Goal: Task Accomplishment & Management: Use online tool/utility

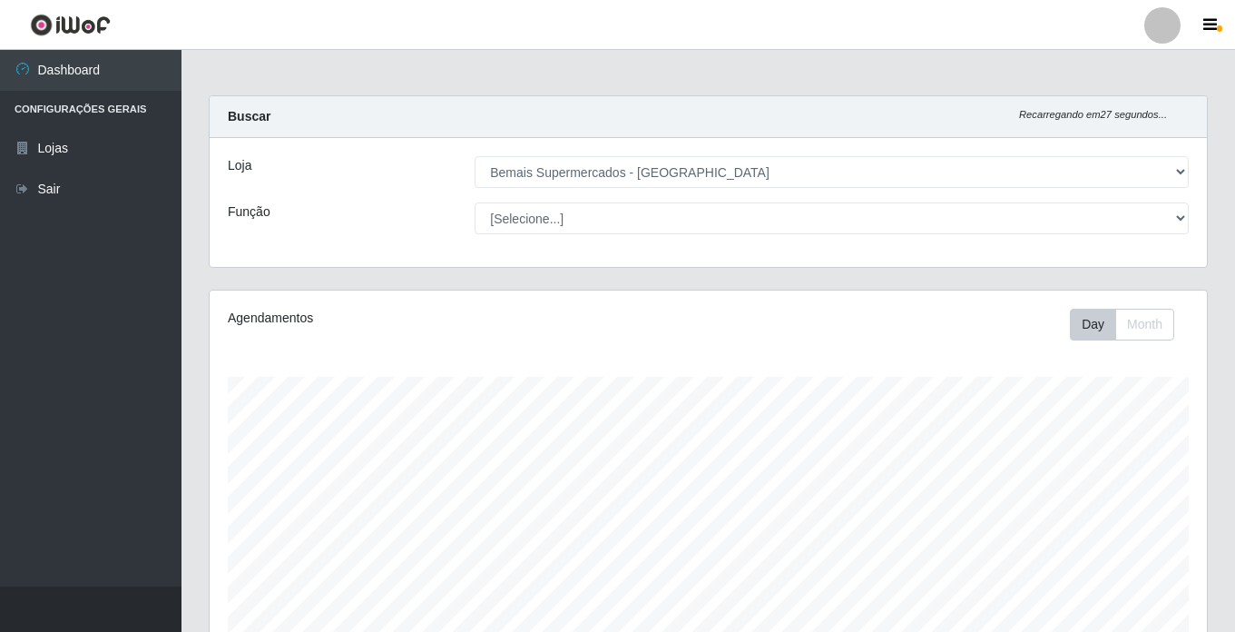
select select "250"
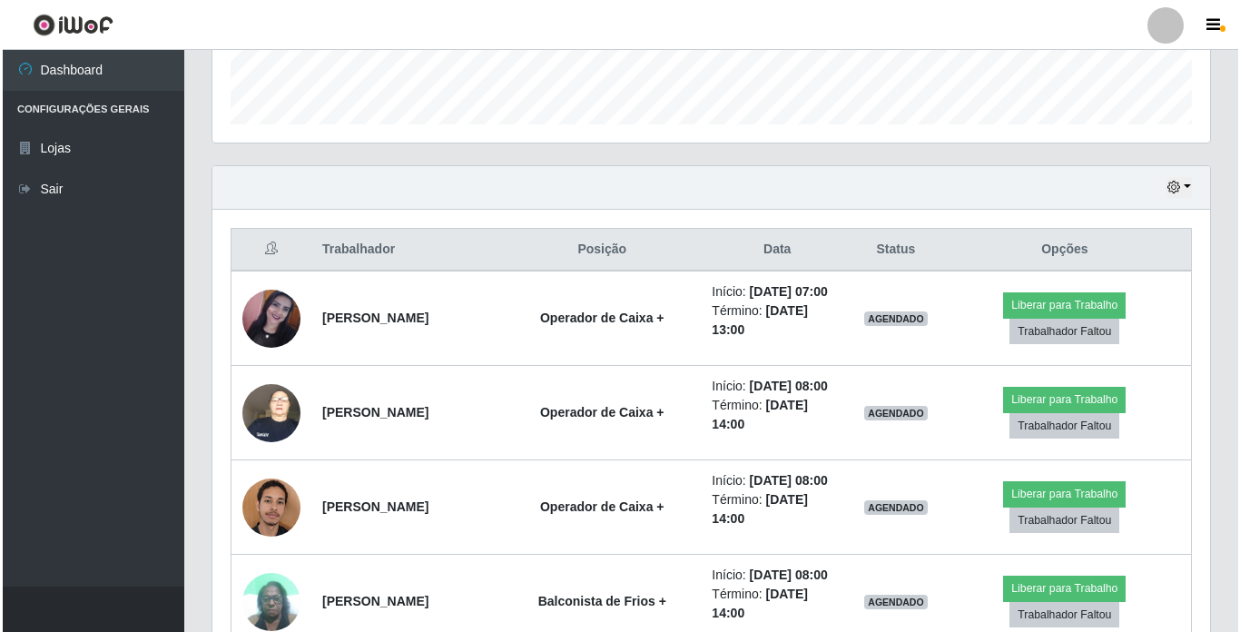
scroll to position [545, 0]
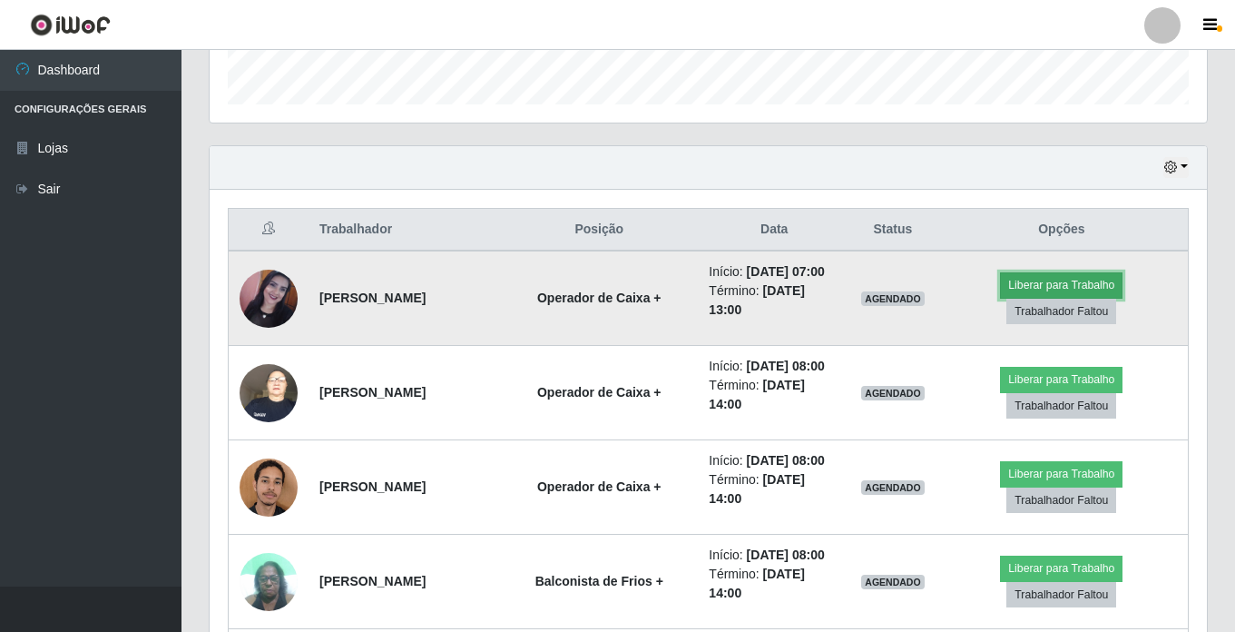
click at [1033, 290] on button "Liberar para Trabalho" at bounding box center [1061, 284] width 123 height 25
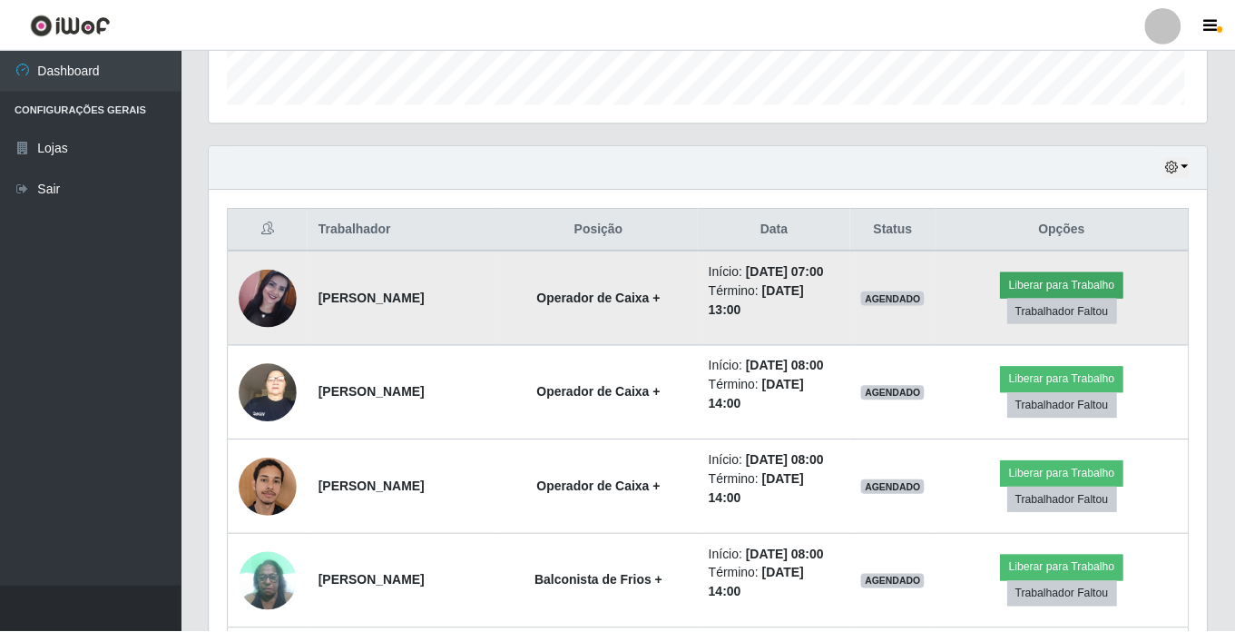
scroll to position [377, 988]
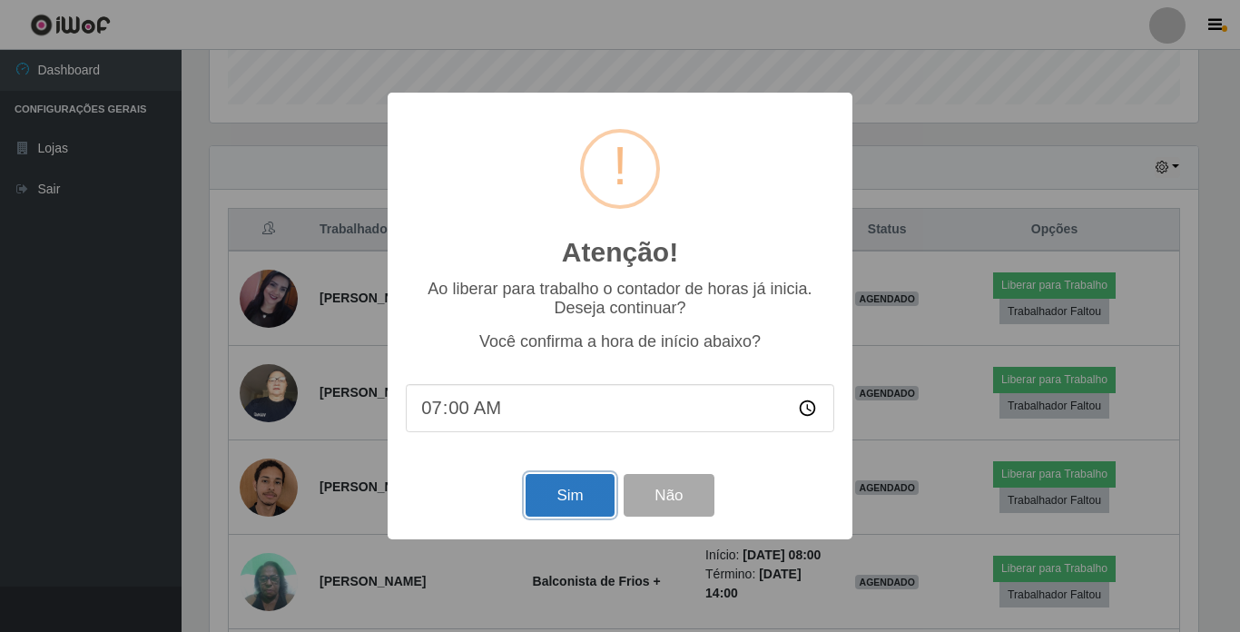
click at [550, 498] on button "Sim" at bounding box center [569, 495] width 88 height 43
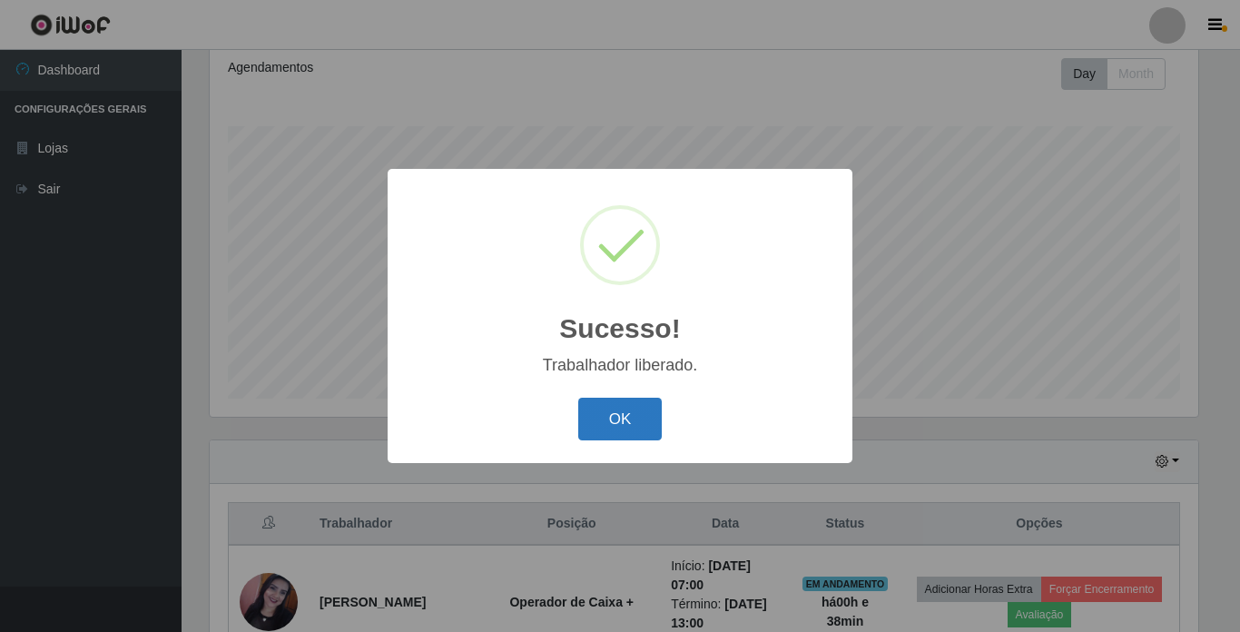
click at [637, 424] on button "OK" at bounding box center [620, 419] width 84 height 43
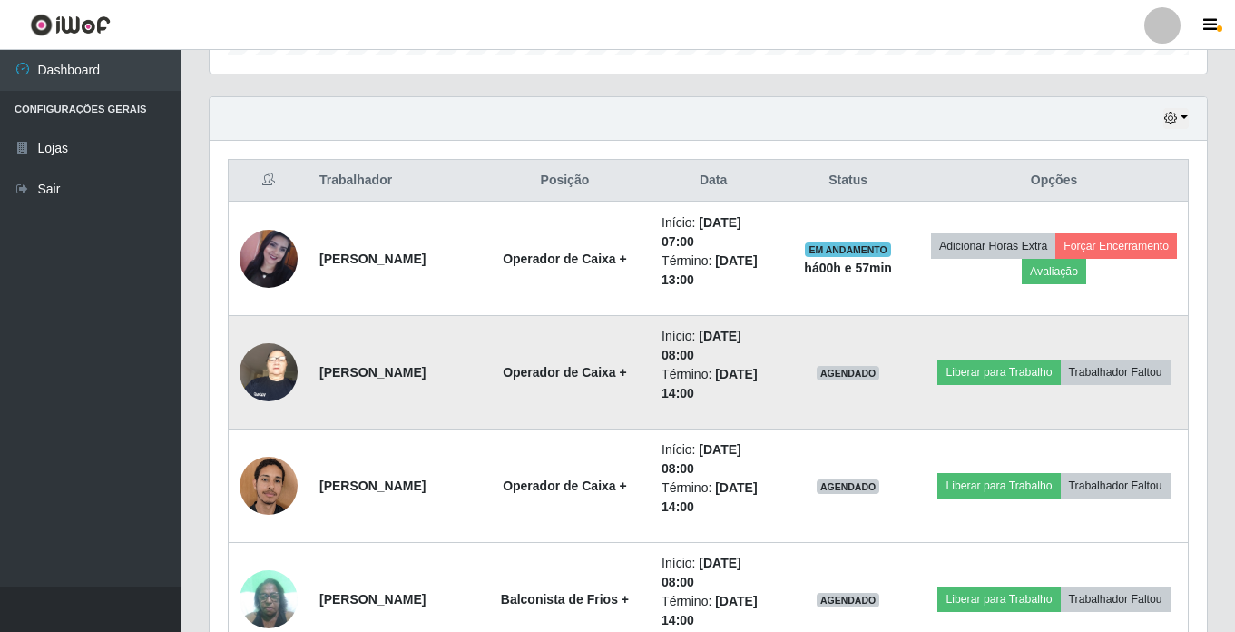
scroll to position [614, 0]
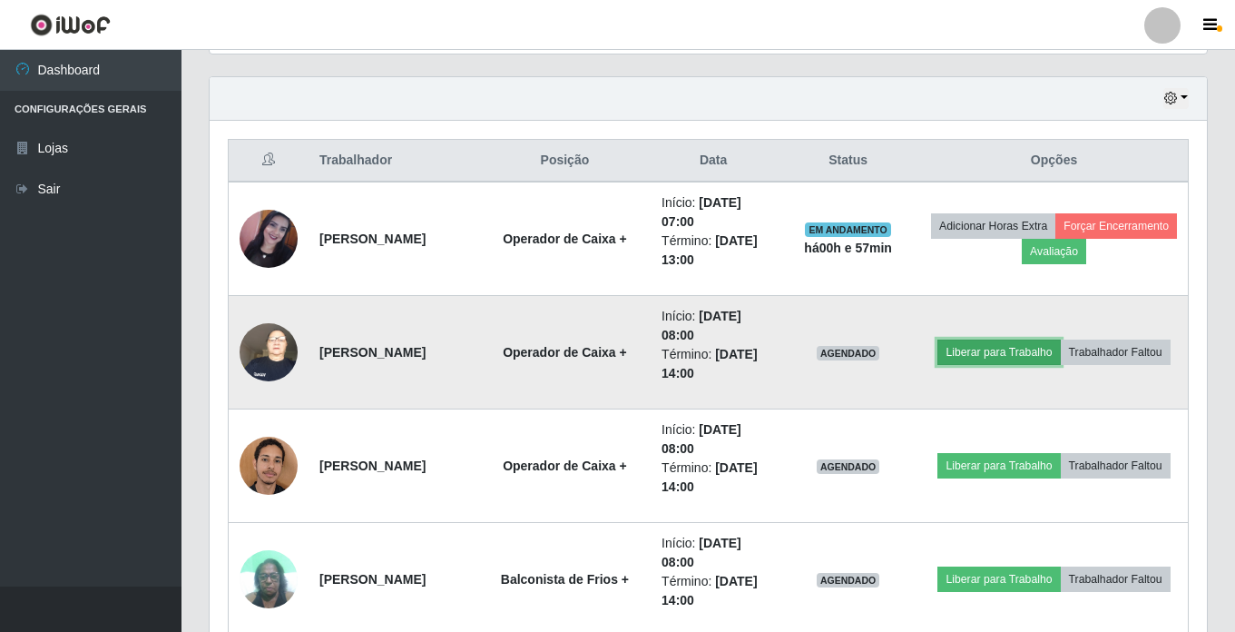
click at [1026, 339] on button "Liberar para Trabalho" at bounding box center [999, 351] width 123 height 25
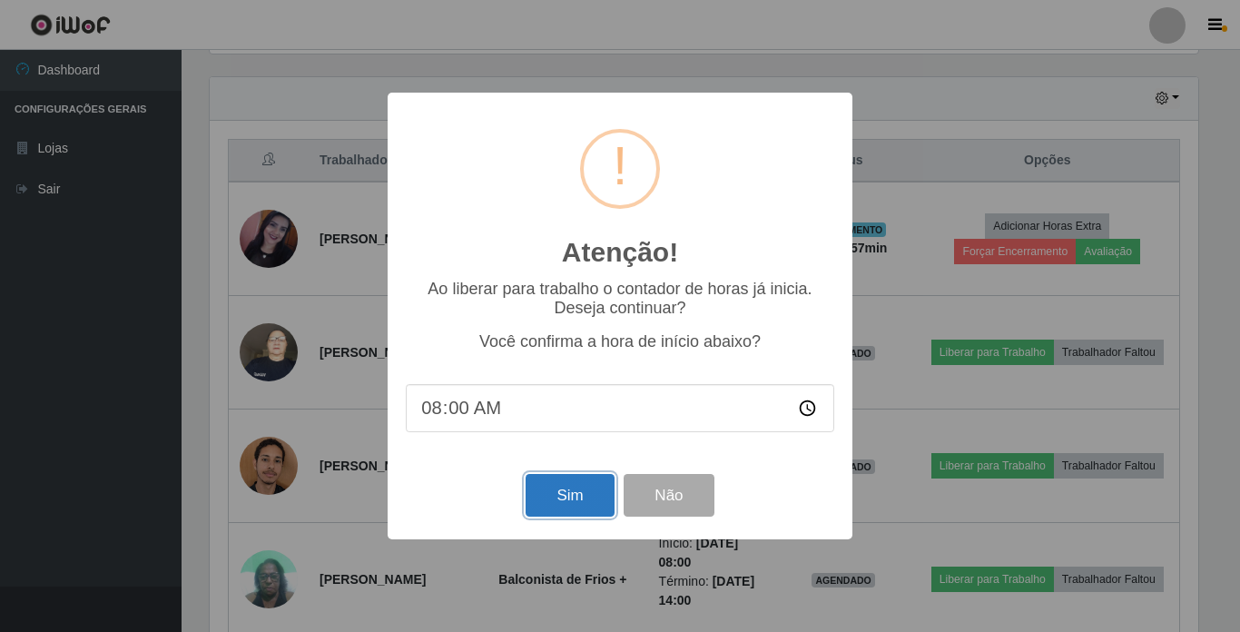
click at [538, 494] on button "Sim" at bounding box center [569, 495] width 88 height 43
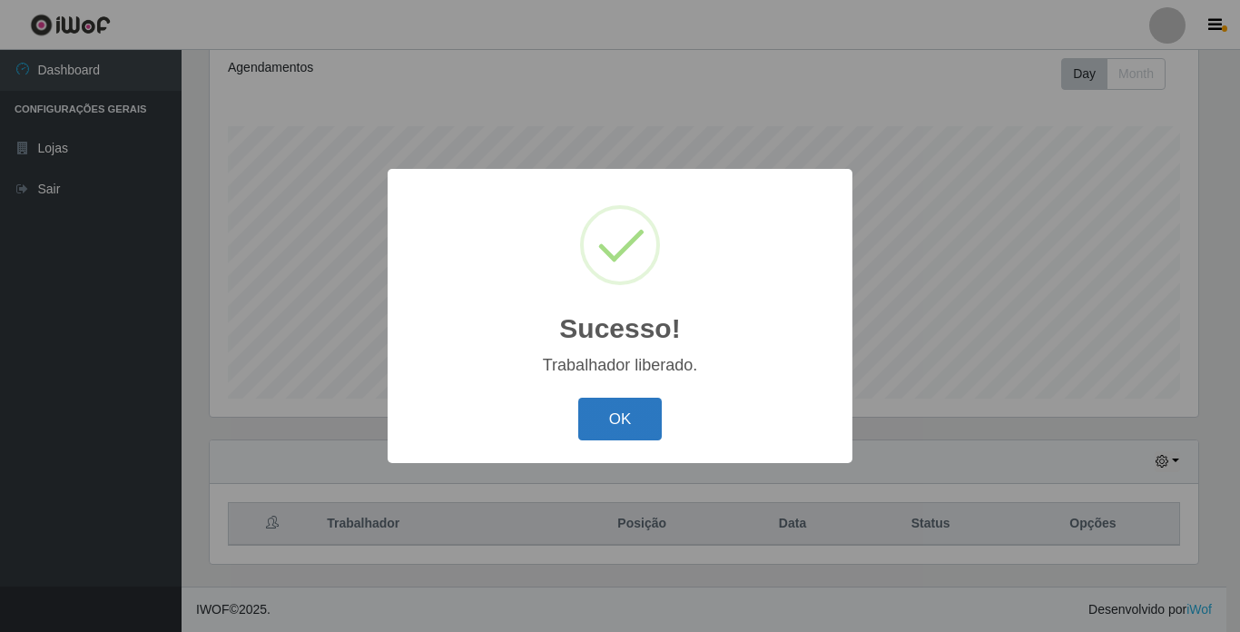
click at [641, 413] on button "OK" at bounding box center [620, 419] width 84 height 43
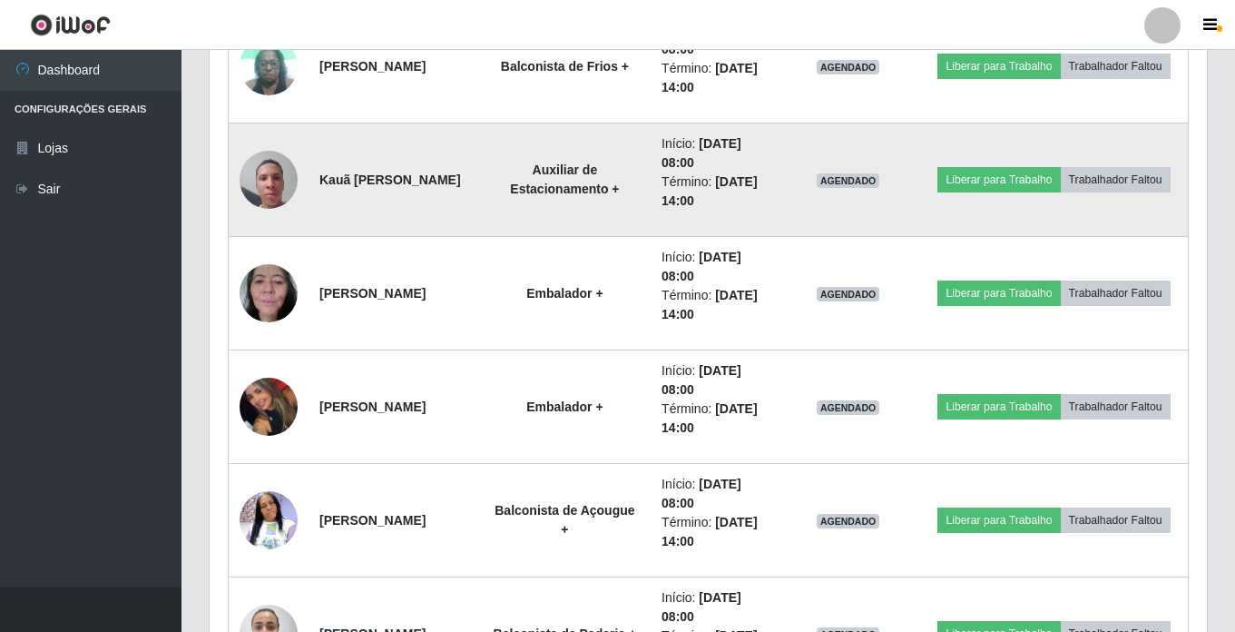
scroll to position [1158, 0]
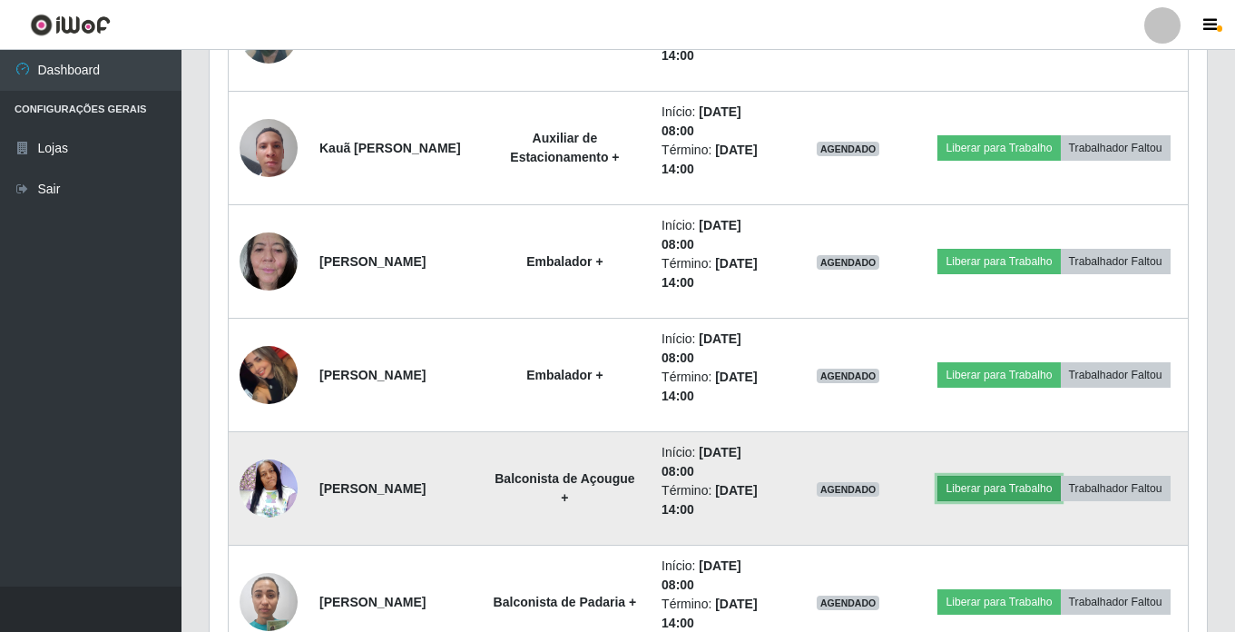
click at [1016, 476] on button "Liberar para Trabalho" at bounding box center [999, 488] width 123 height 25
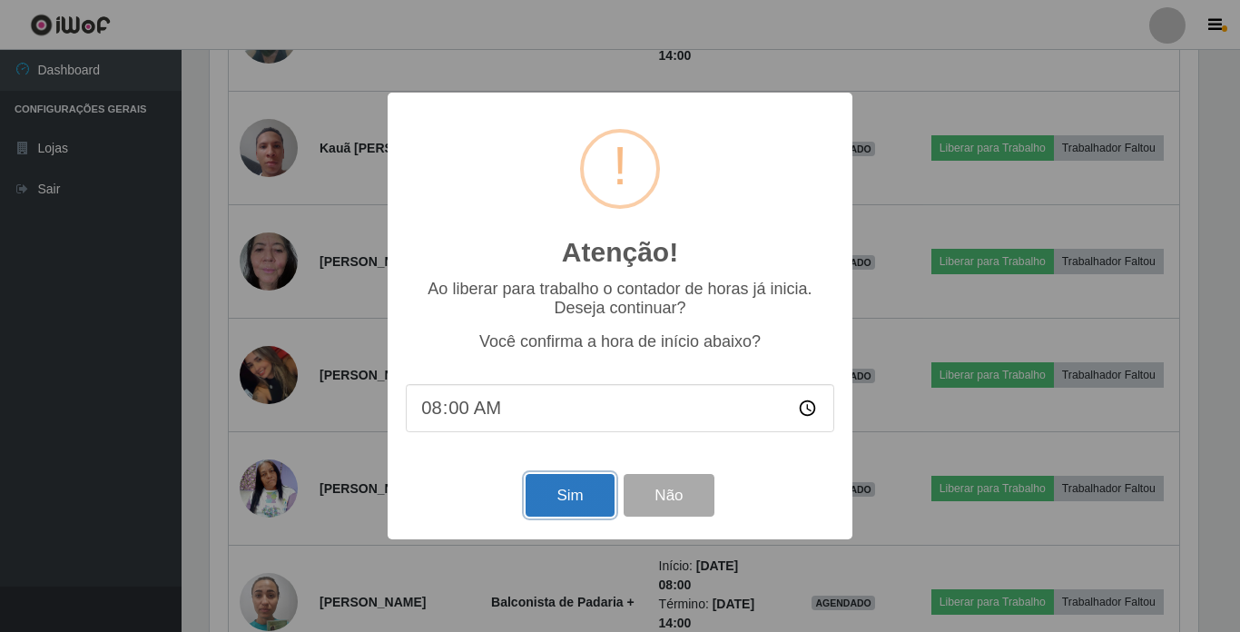
click at [565, 489] on button "Sim" at bounding box center [569, 495] width 88 height 43
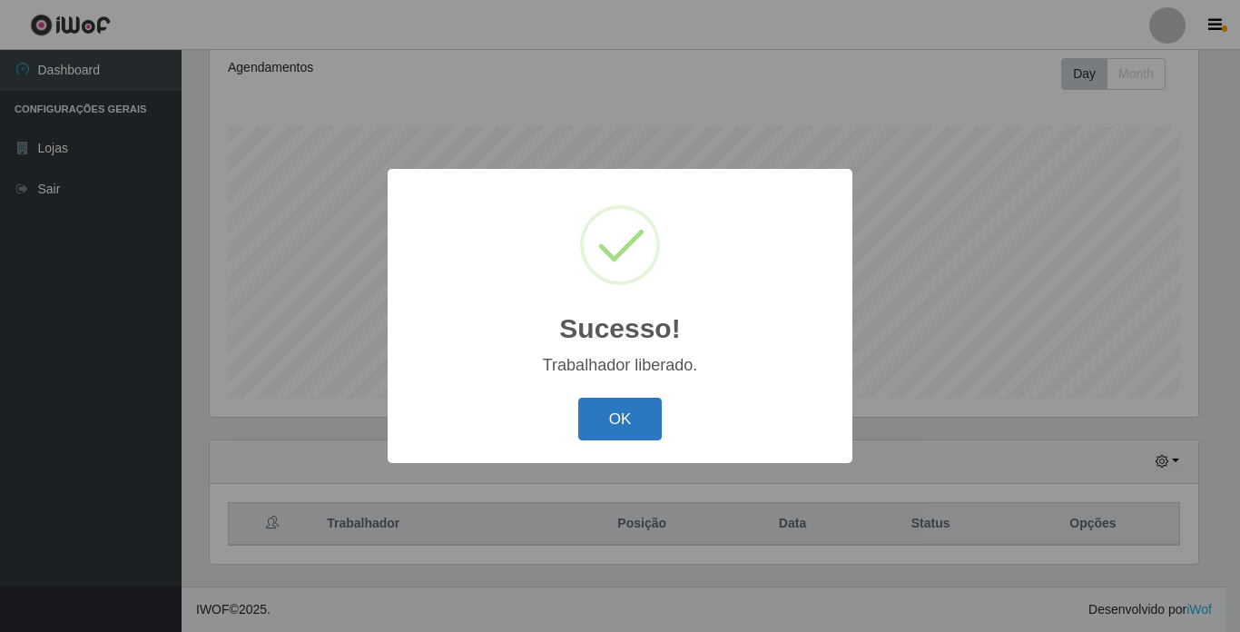
click at [623, 421] on button "OK" at bounding box center [620, 419] width 84 height 43
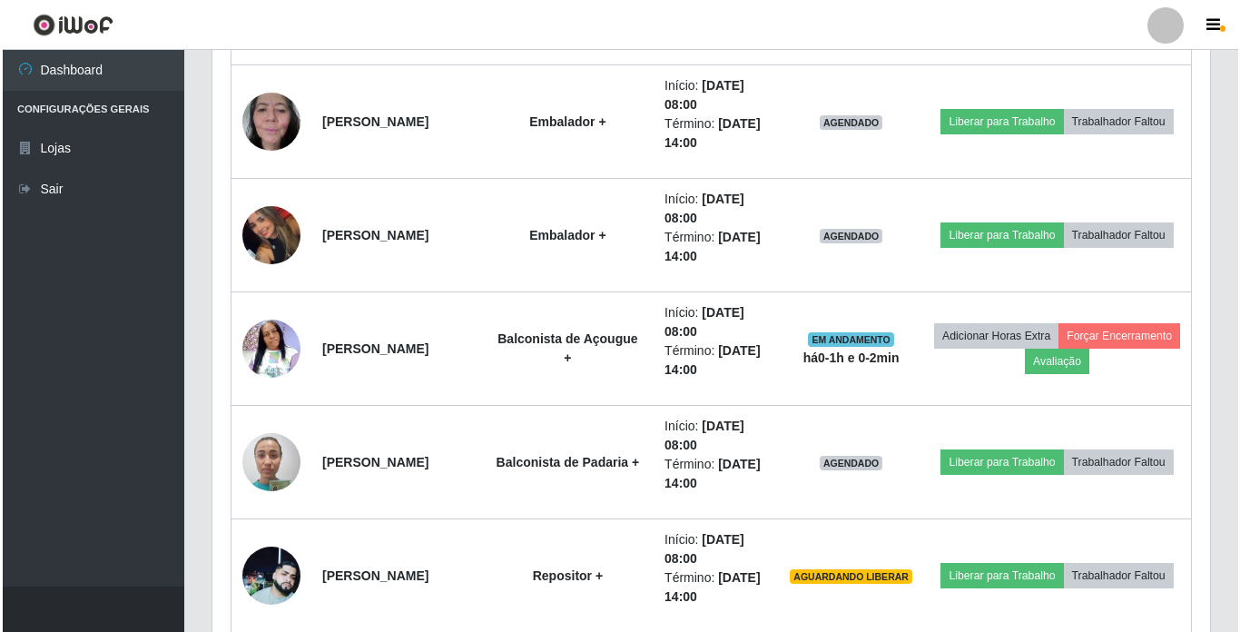
scroll to position [1340, 0]
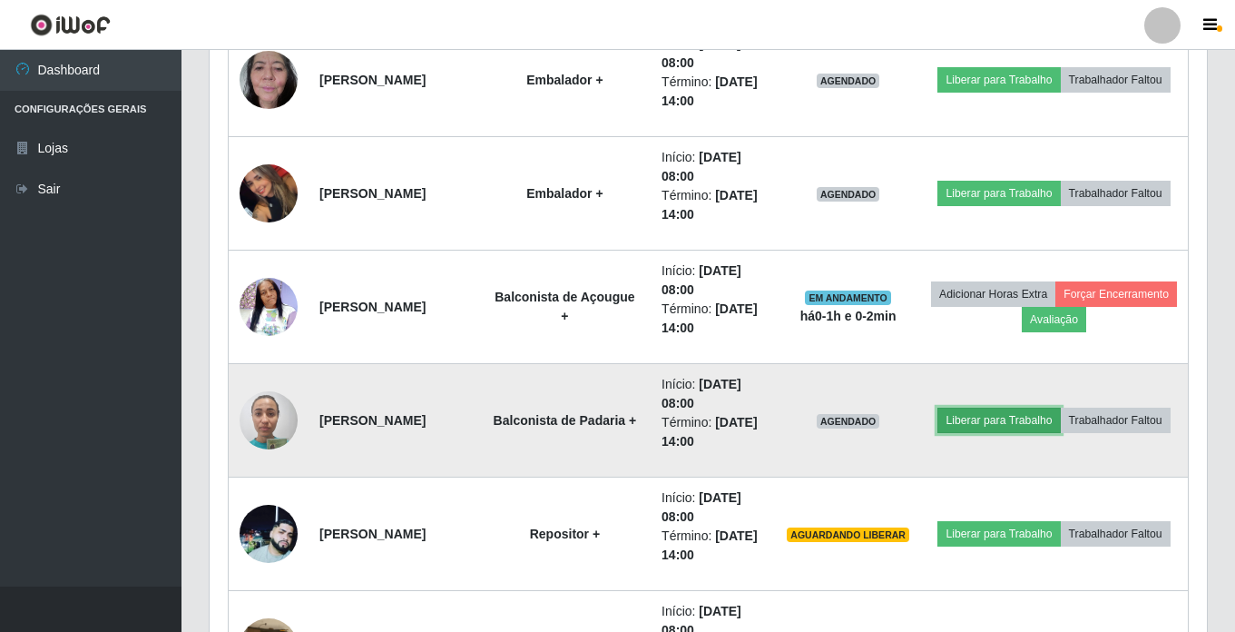
click at [1023, 407] on button "Liberar para Trabalho" at bounding box center [999, 419] width 123 height 25
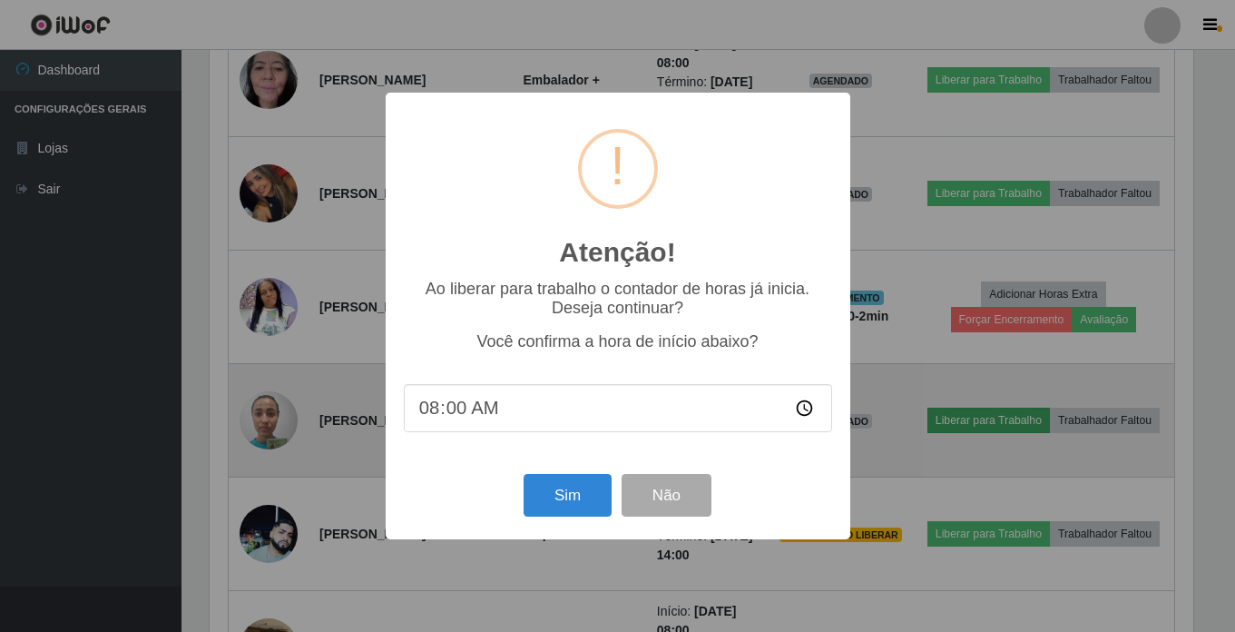
scroll to position [377, 988]
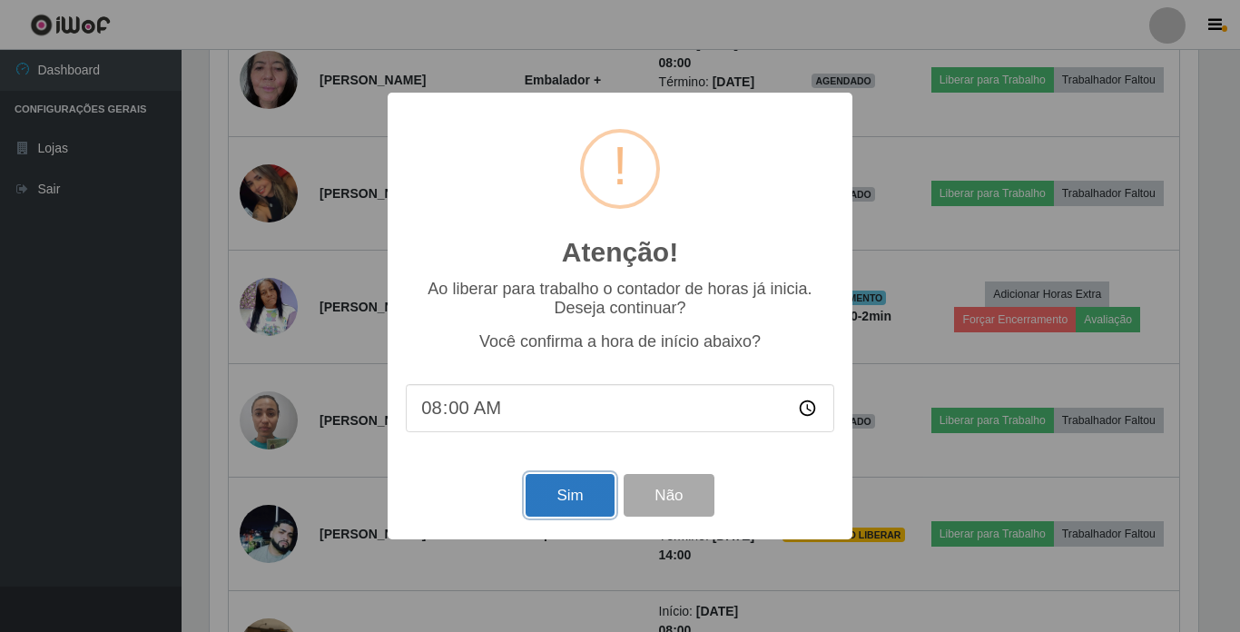
click at [545, 486] on button "Sim" at bounding box center [569, 495] width 88 height 43
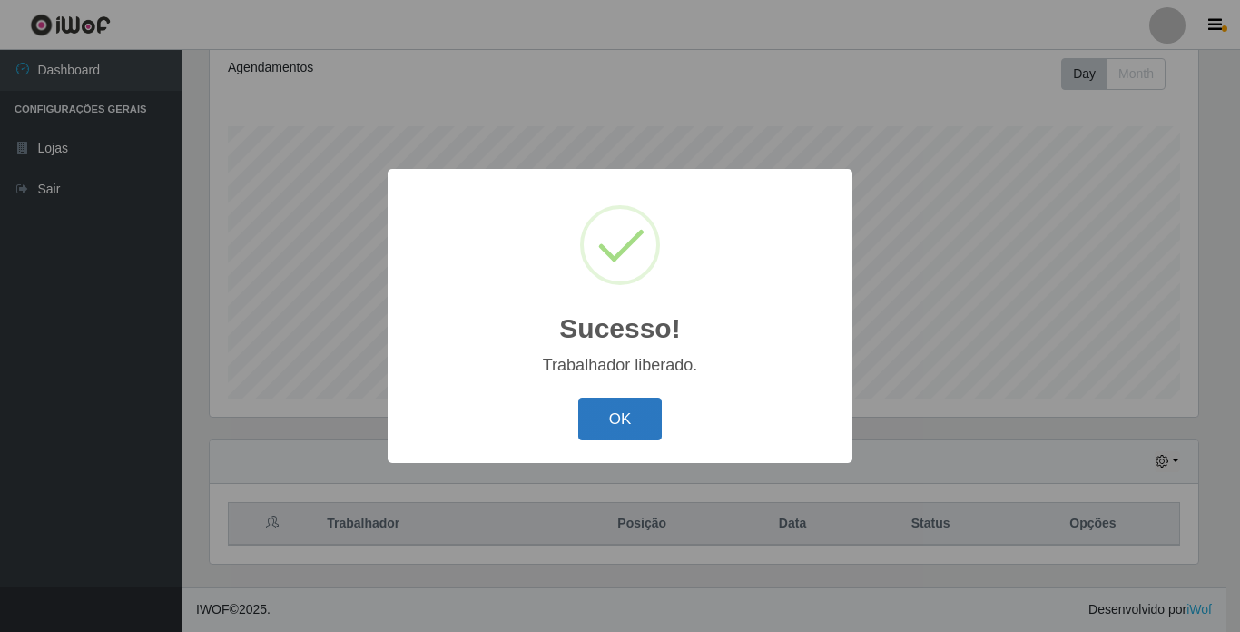
click at [605, 411] on button "OK" at bounding box center [620, 419] width 84 height 43
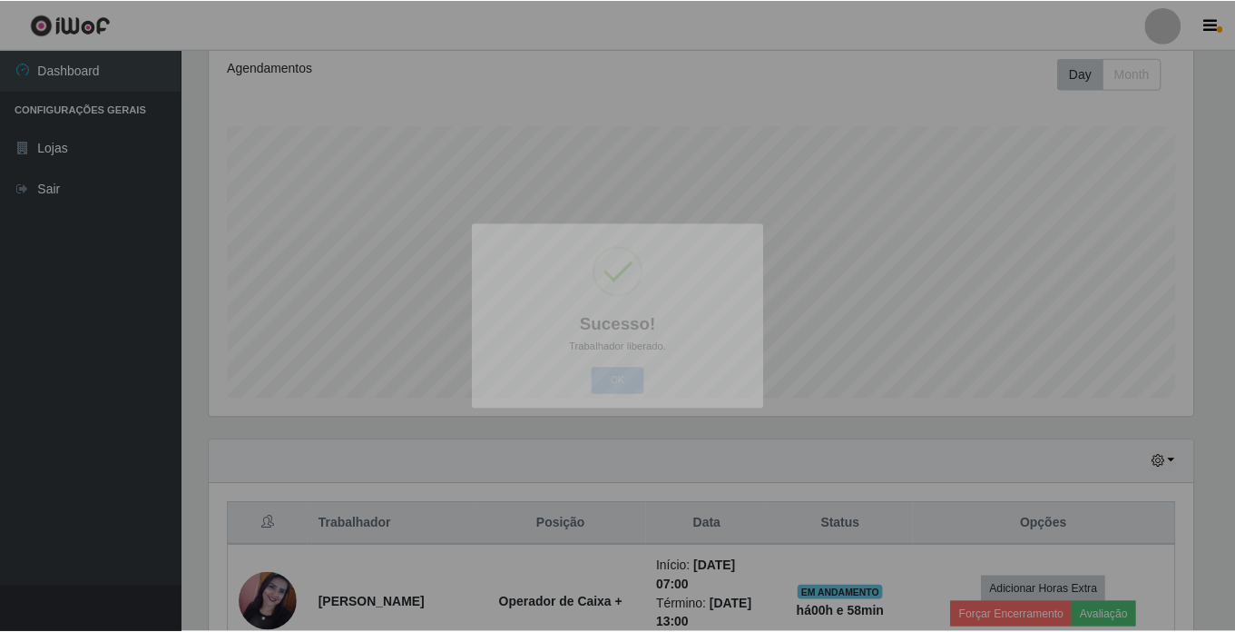
scroll to position [0, 0]
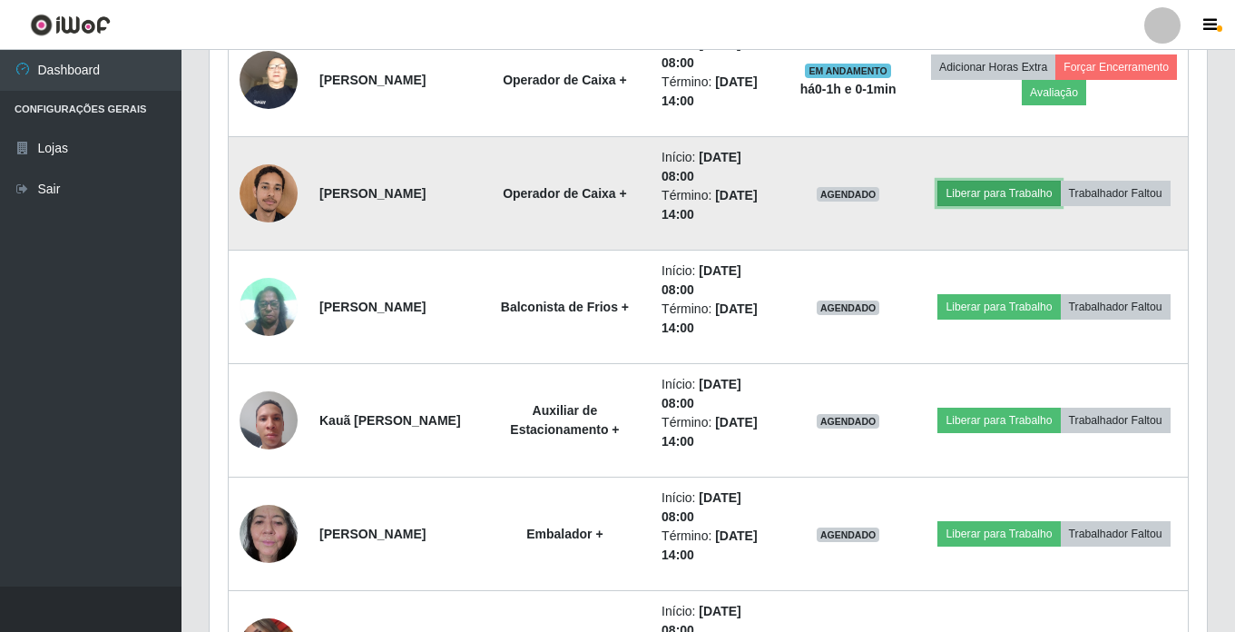
click at [1026, 181] on button "Liberar para Trabalho" at bounding box center [999, 193] width 123 height 25
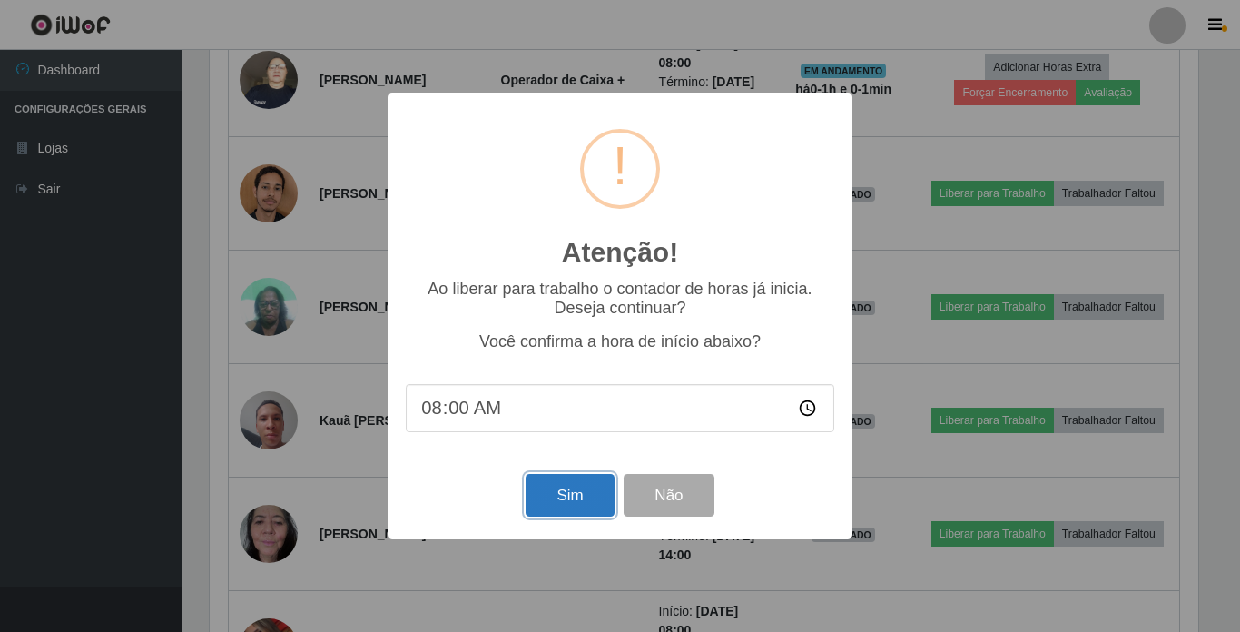
click at [565, 500] on button "Sim" at bounding box center [569, 495] width 88 height 43
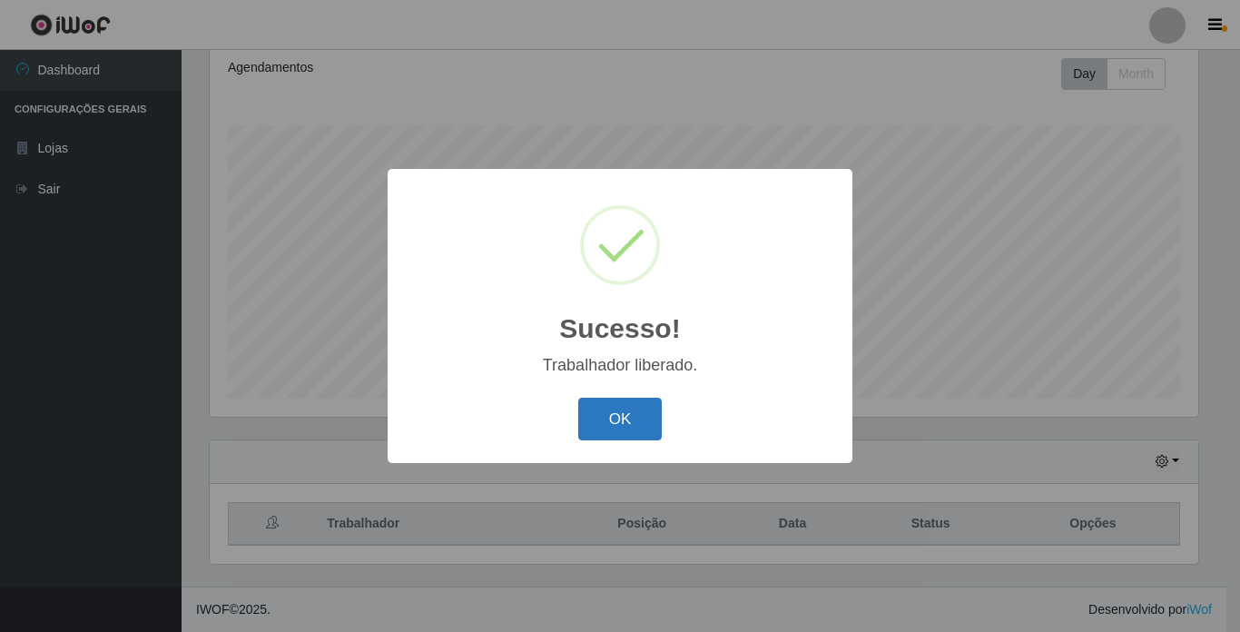
click at [621, 422] on button "OK" at bounding box center [620, 419] width 84 height 43
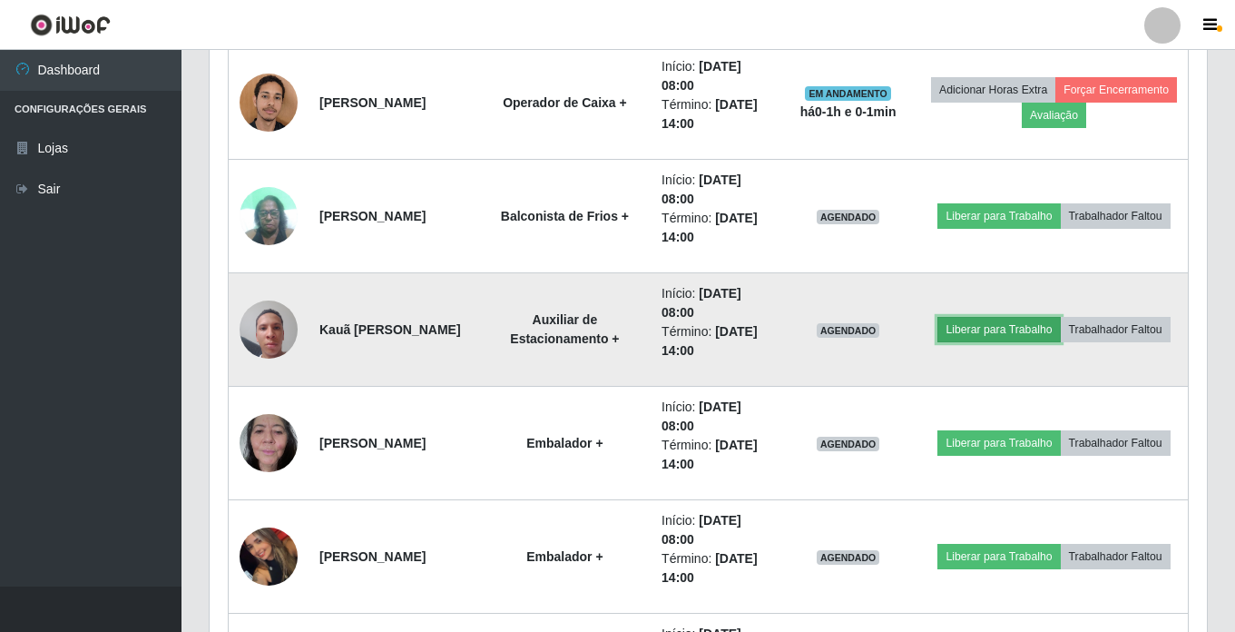
click at [1031, 317] on button "Liberar para Trabalho" at bounding box center [999, 329] width 123 height 25
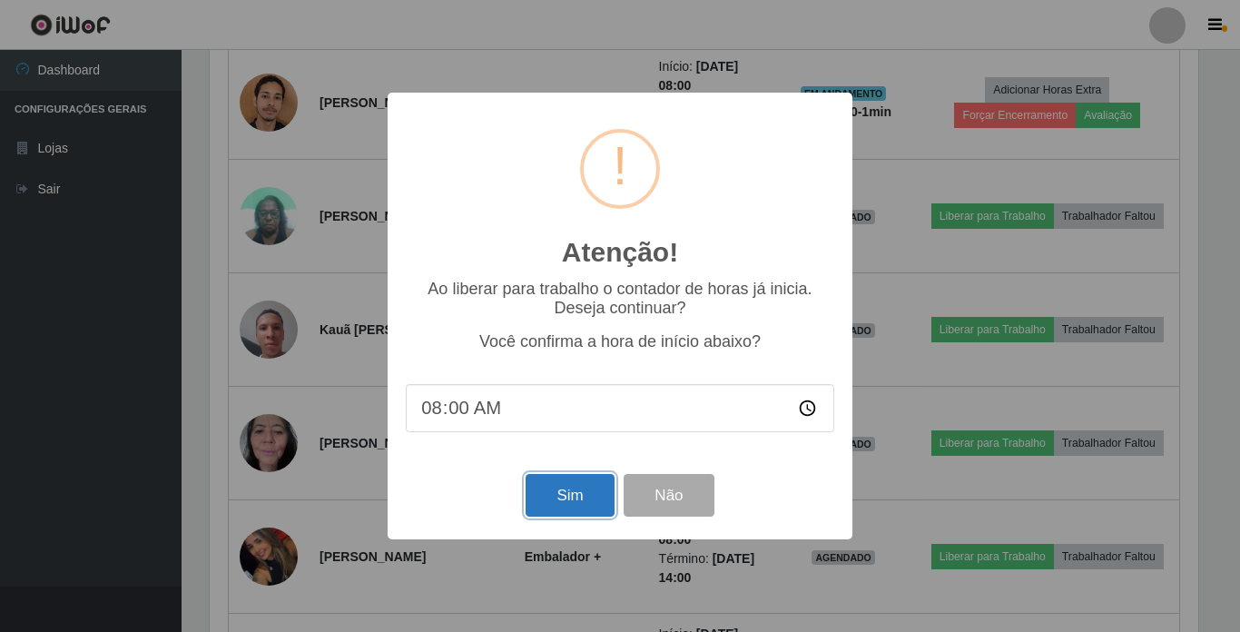
click at [547, 487] on button "Sim" at bounding box center [569, 495] width 88 height 43
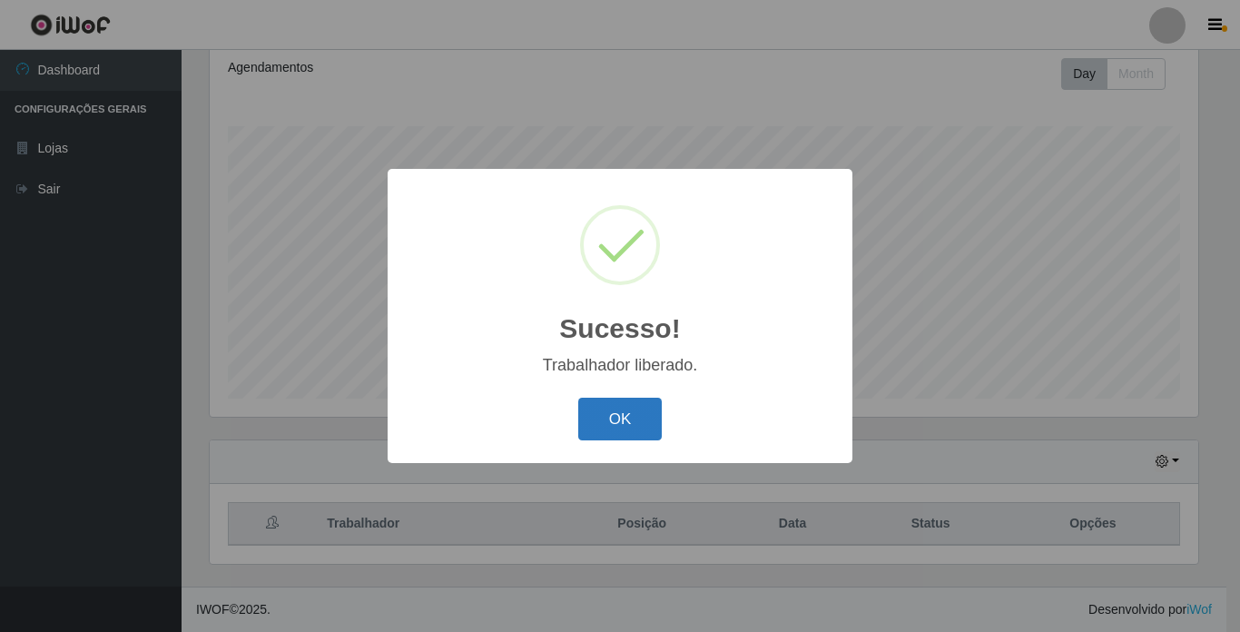
click at [594, 422] on button "OK" at bounding box center [620, 419] width 84 height 43
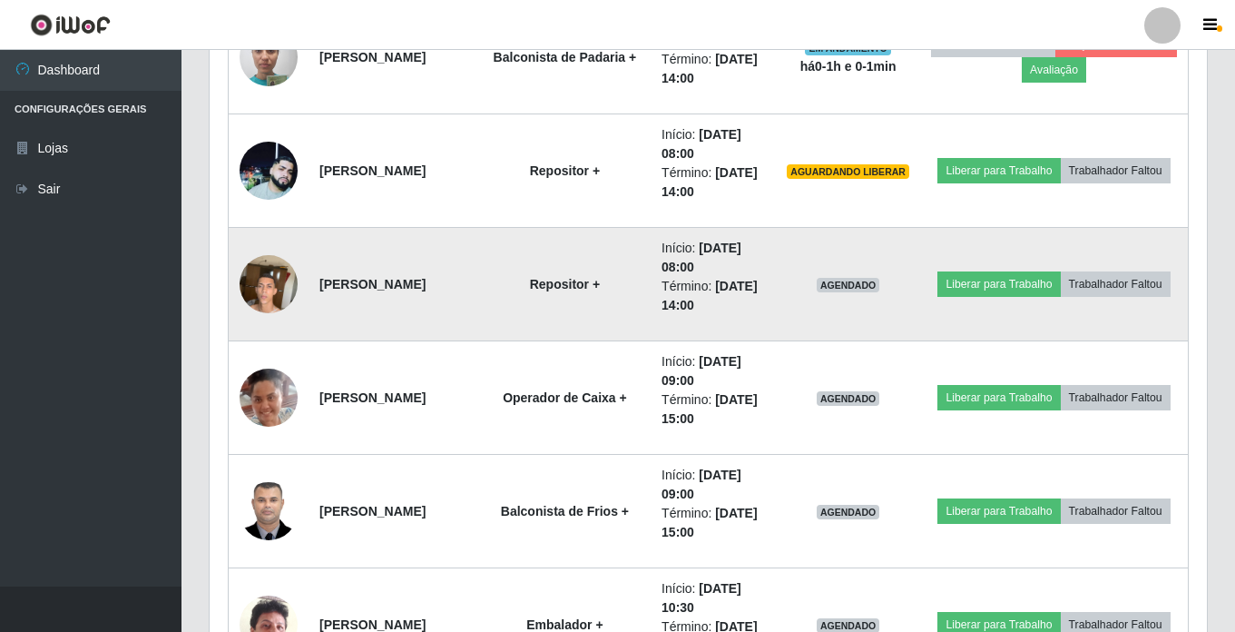
click at [277, 299] on img at bounding box center [269, 283] width 58 height 77
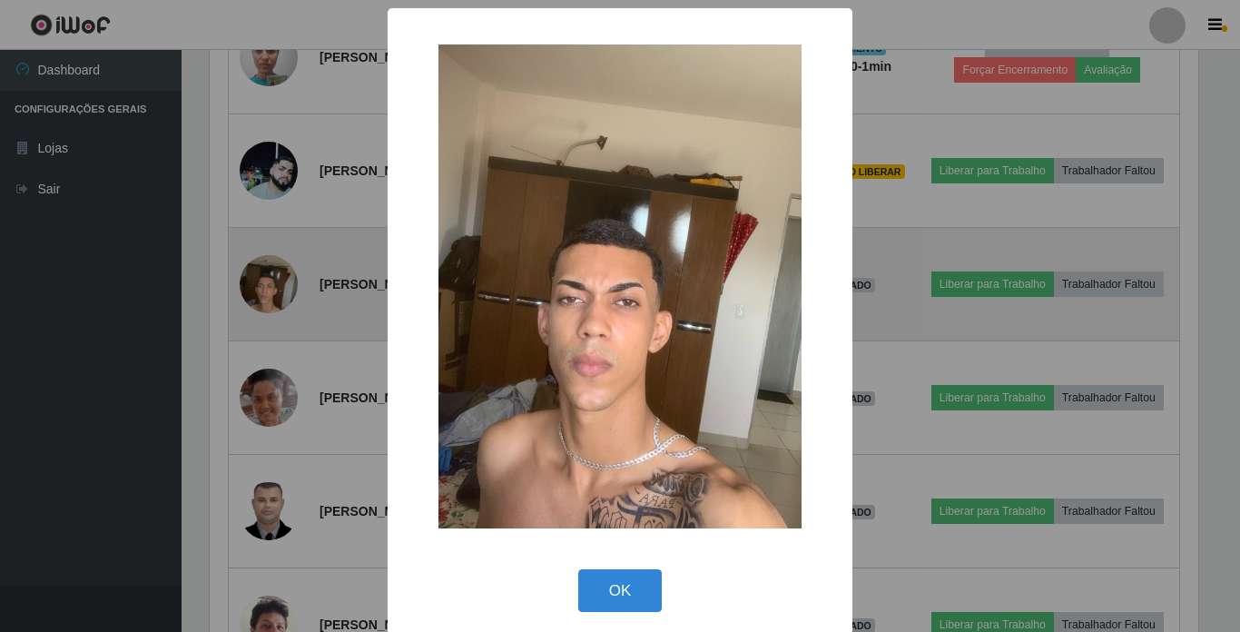
click at [277, 299] on div "× OK Cancel" at bounding box center [620, 316] width 1240 height 632
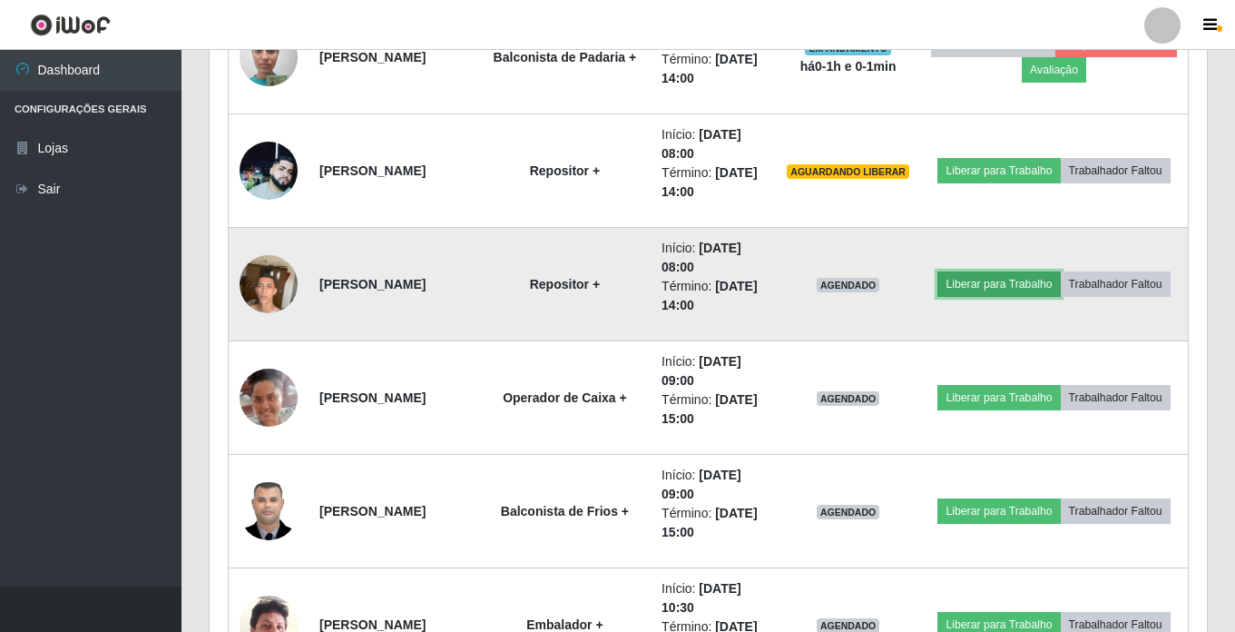
click at [1024, 272] on button "Liberar para Trabalho" at bounding box center [999, 283] width 123 height 25
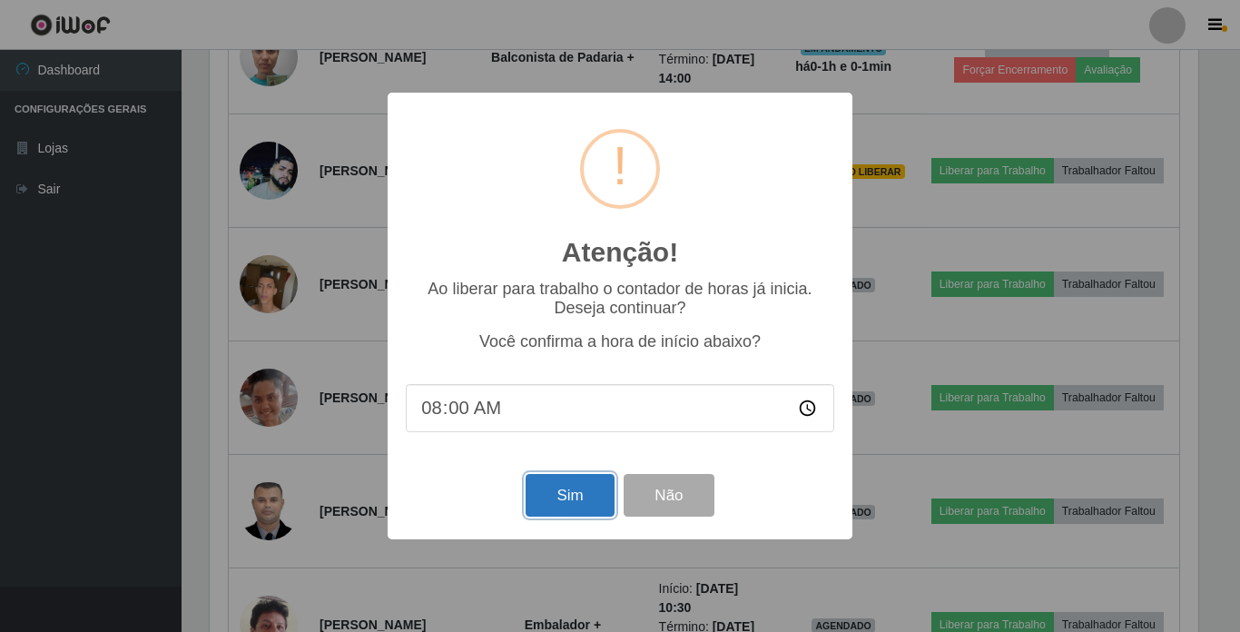
click at [541, 484] on button "Sim" at bounding box center [569, 495] width 88 height 43
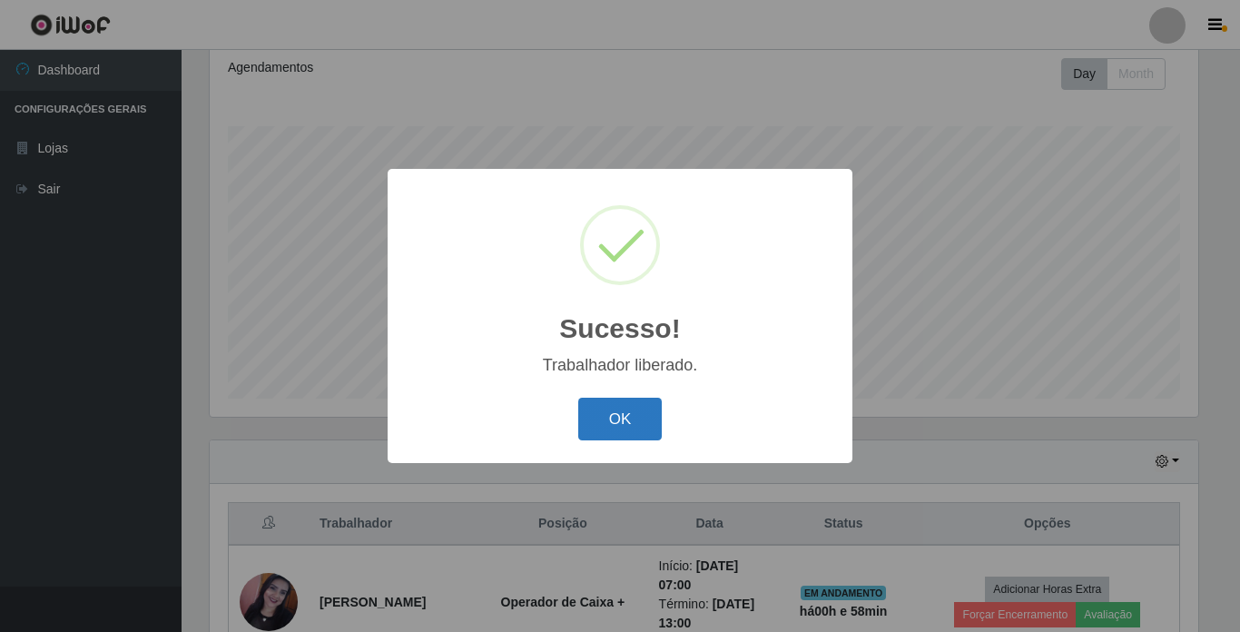
click at [584, 413] on button "OK" at bounding box center [620, 419] width 84 height 43
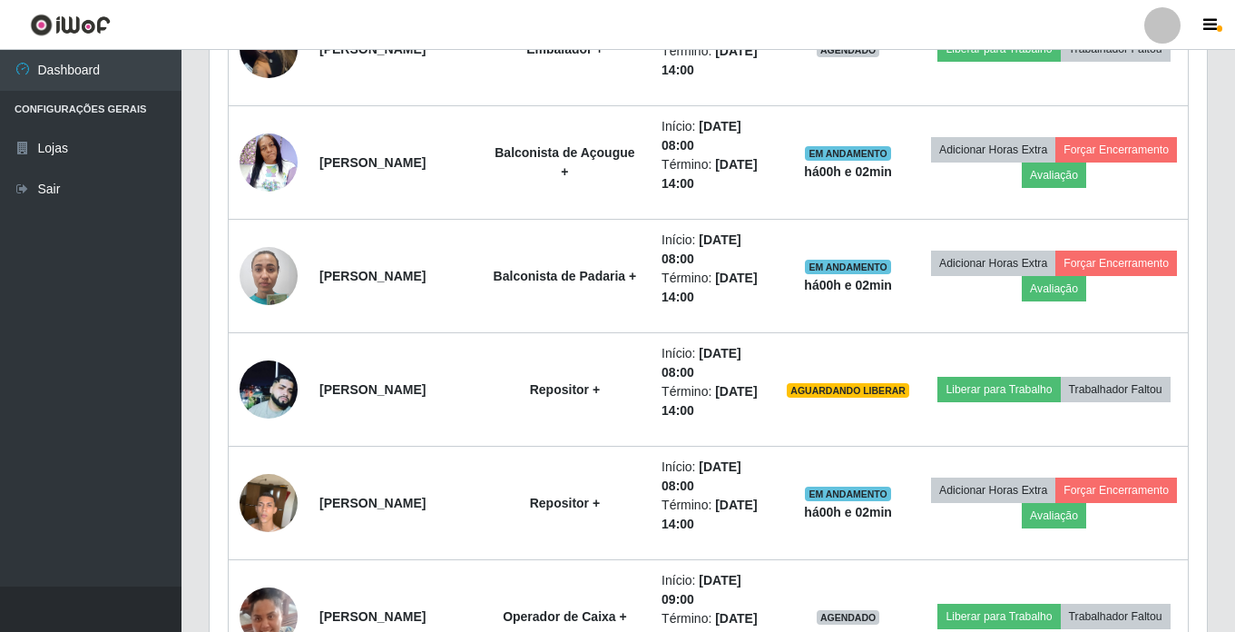
scroll to position [1521, 0]
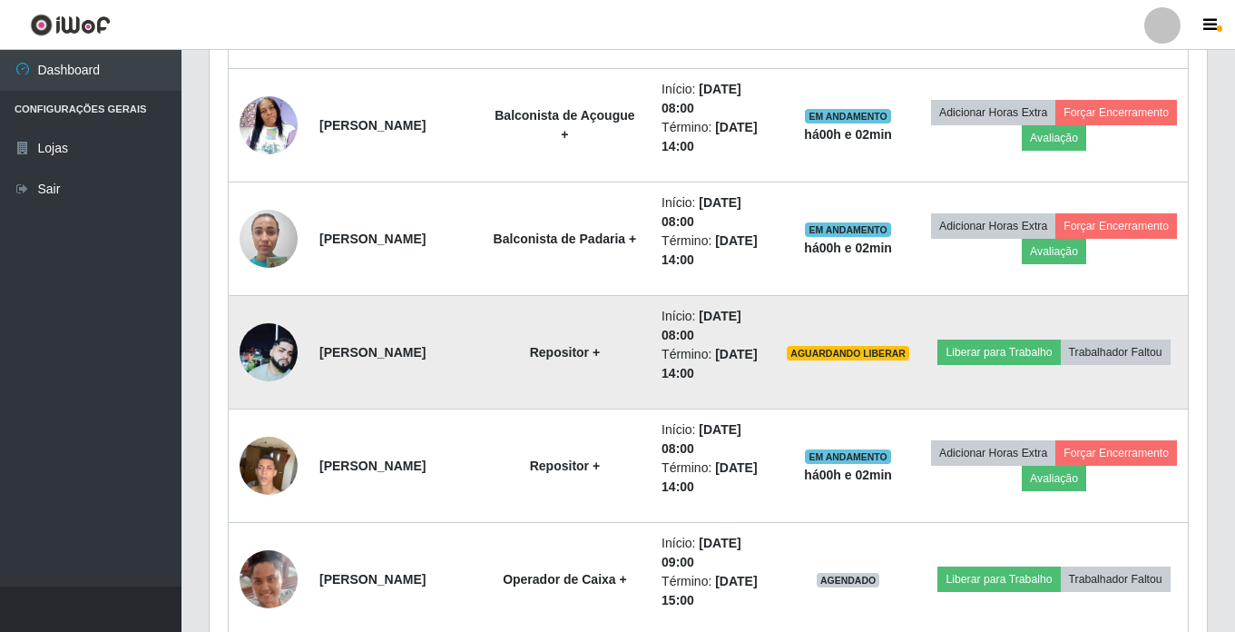
click at [246, 351] on img at bounding box center [269, 352] width 58 height 58
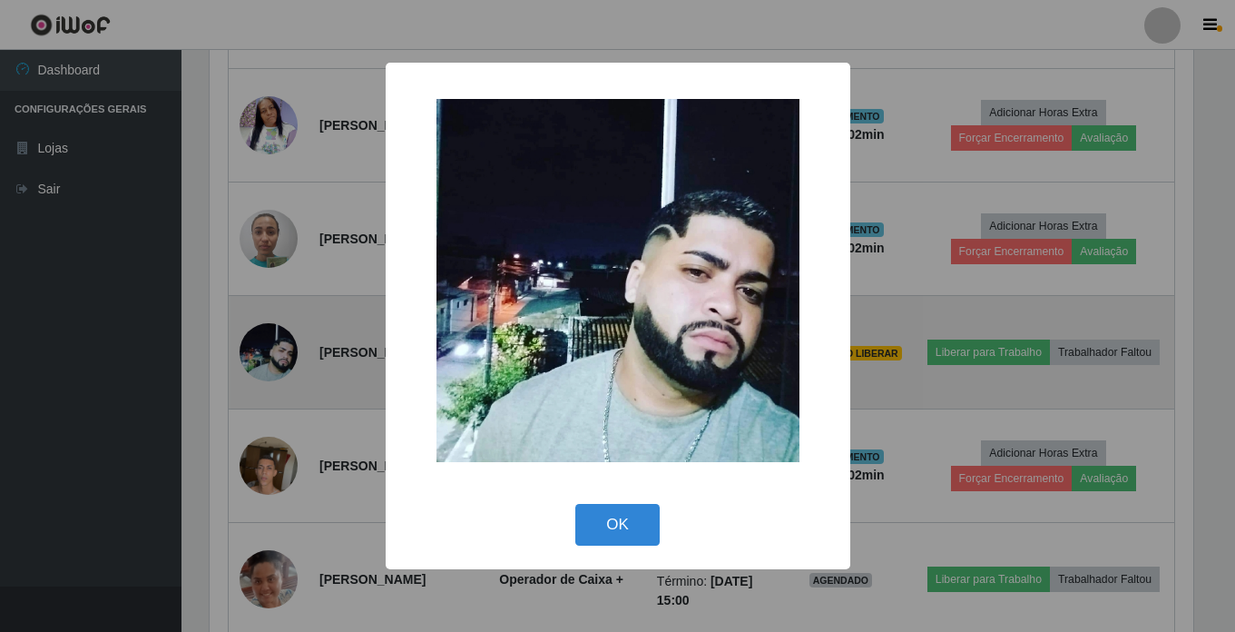
scroll to position [377, 988]
click at [246, 351] on div "× OK Cancel" at bounding box center [620, 316] width 1240 height 632
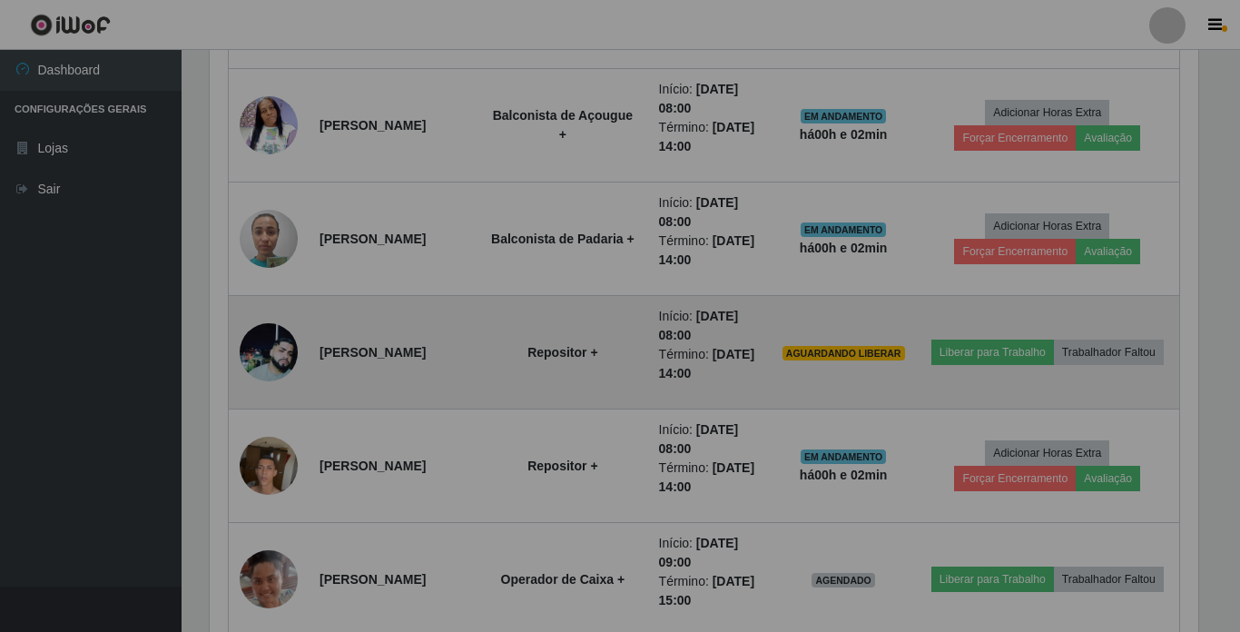
scroll to position [377, 997]
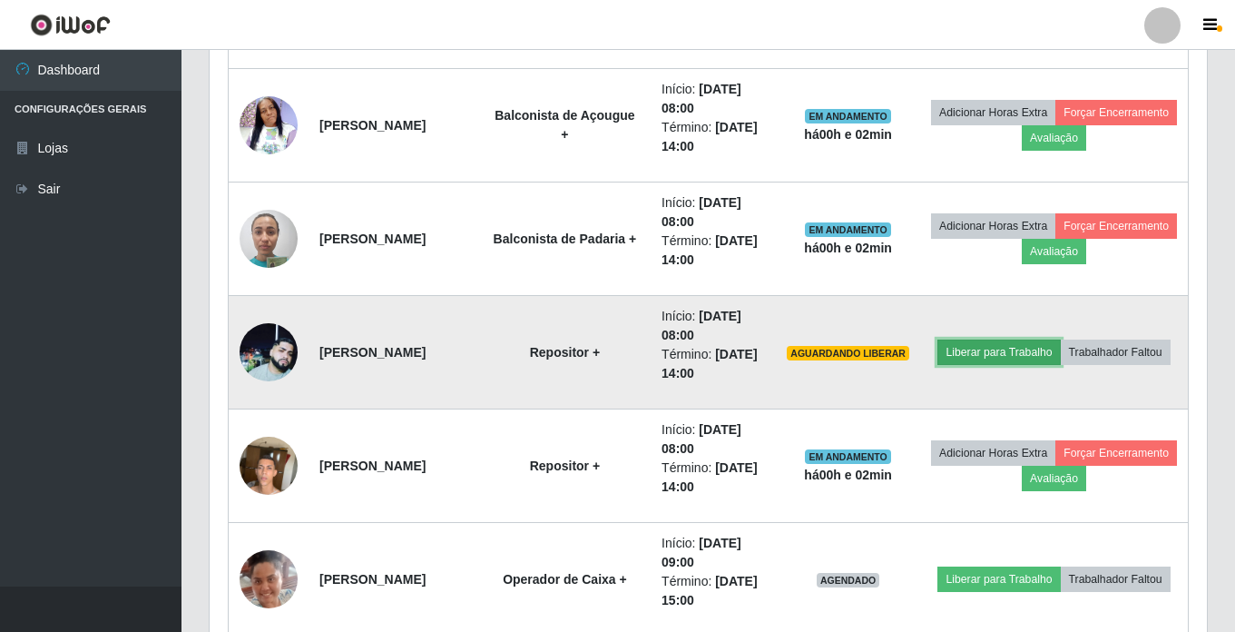
click at [1046, 342] on button "Liberar para Trabalho" at bounding box center [999, 351] width 123 height 25
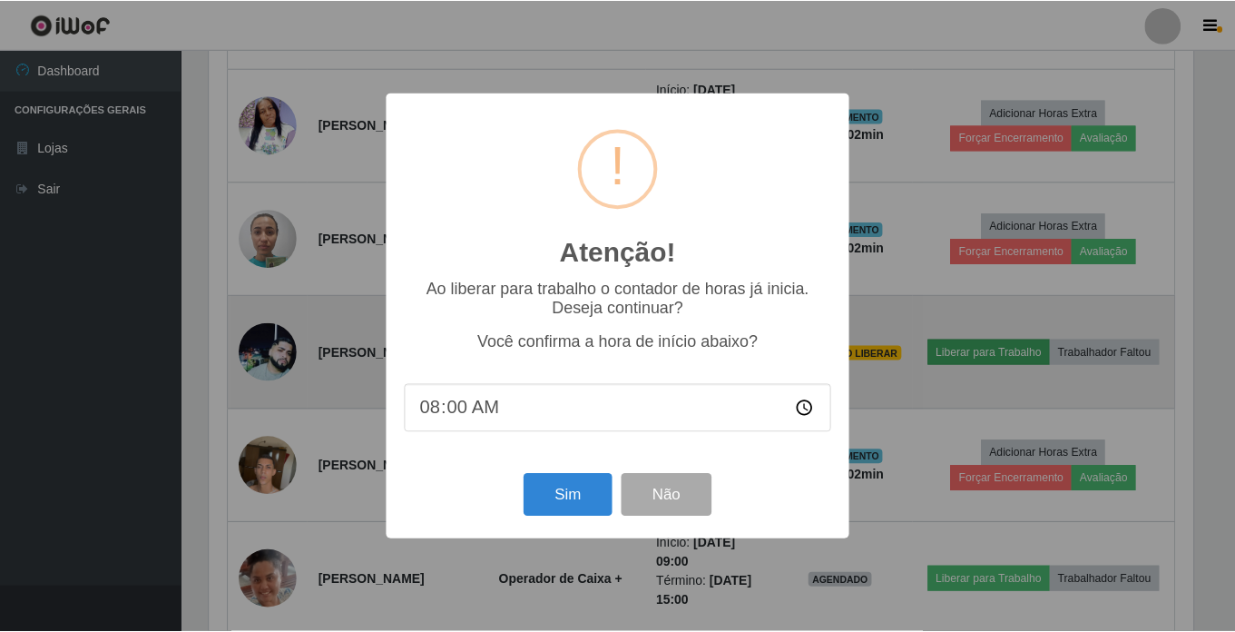
scroll to position [377, 988]
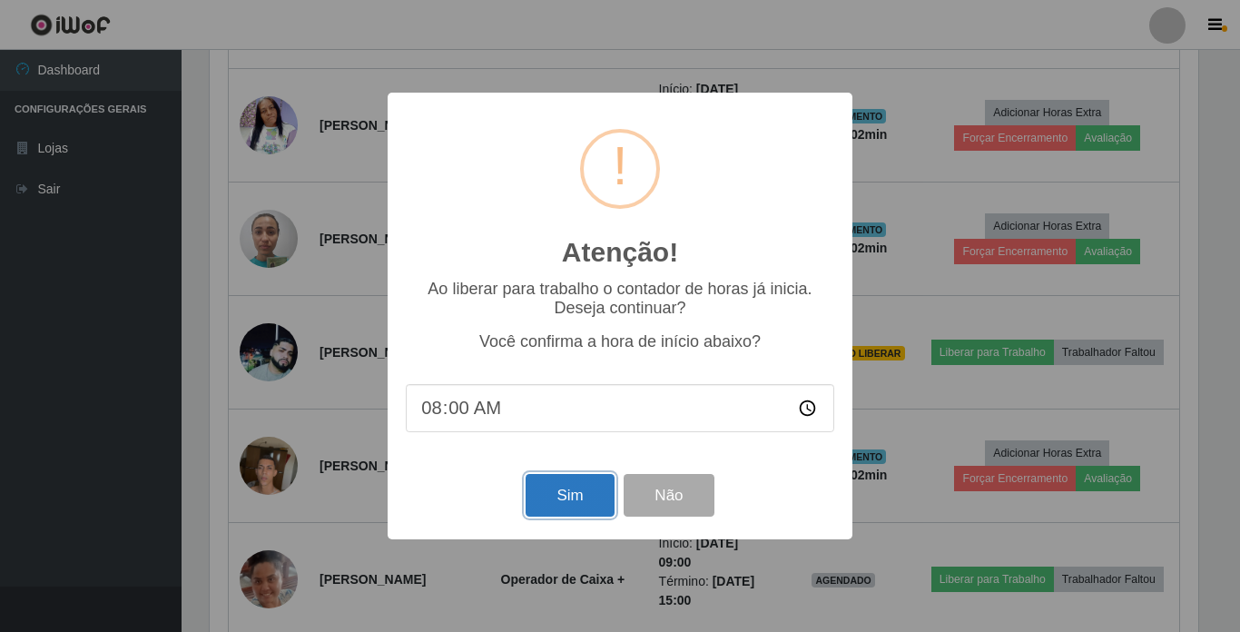
click at [558, 496] on button "Sim" at bounding box center [569, 495] width 88 height 43
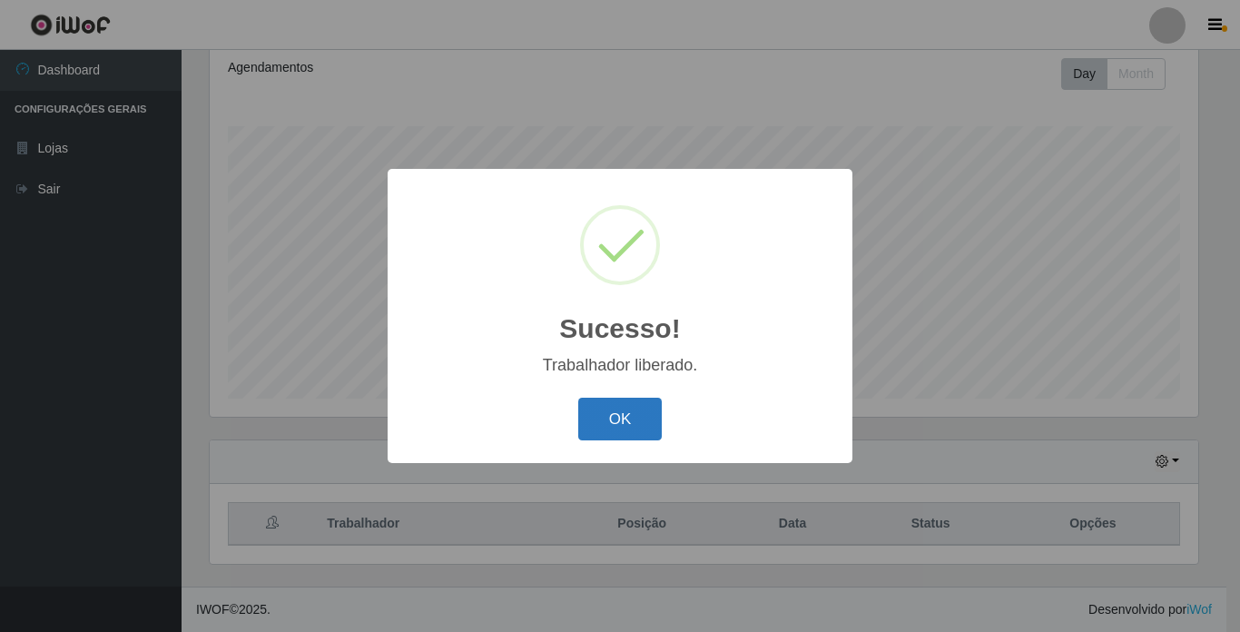
click at [616, 428] on button "OK" at bounding box center [620, 419] width 84 height 43
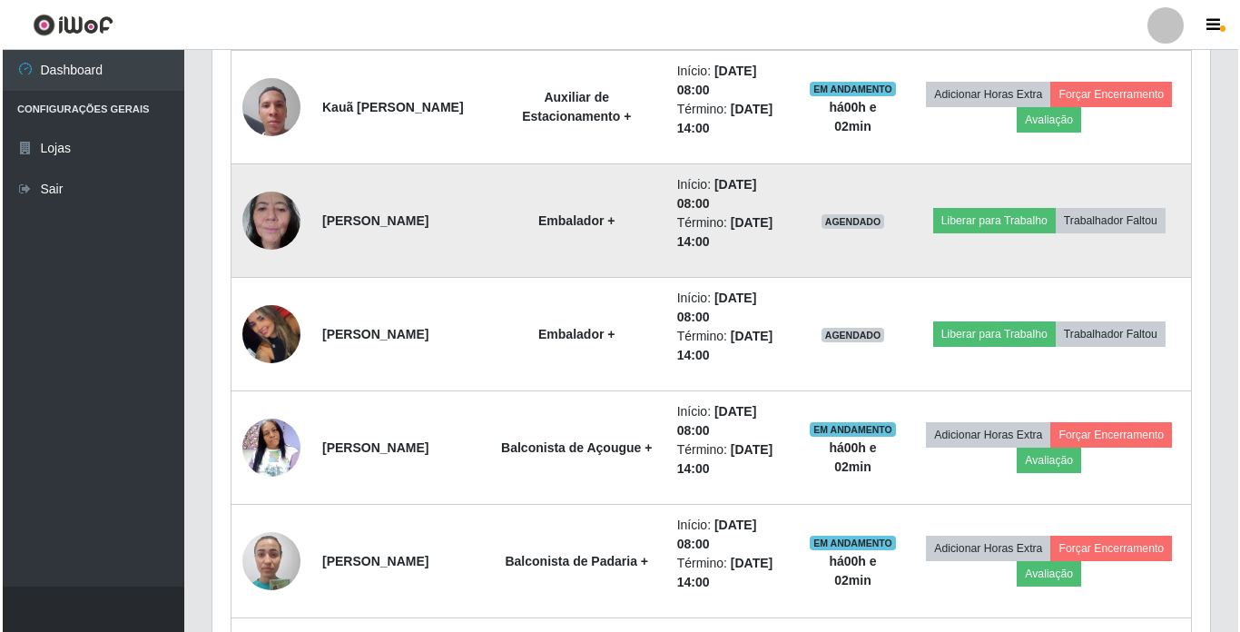
scroll to position [1249, 0]
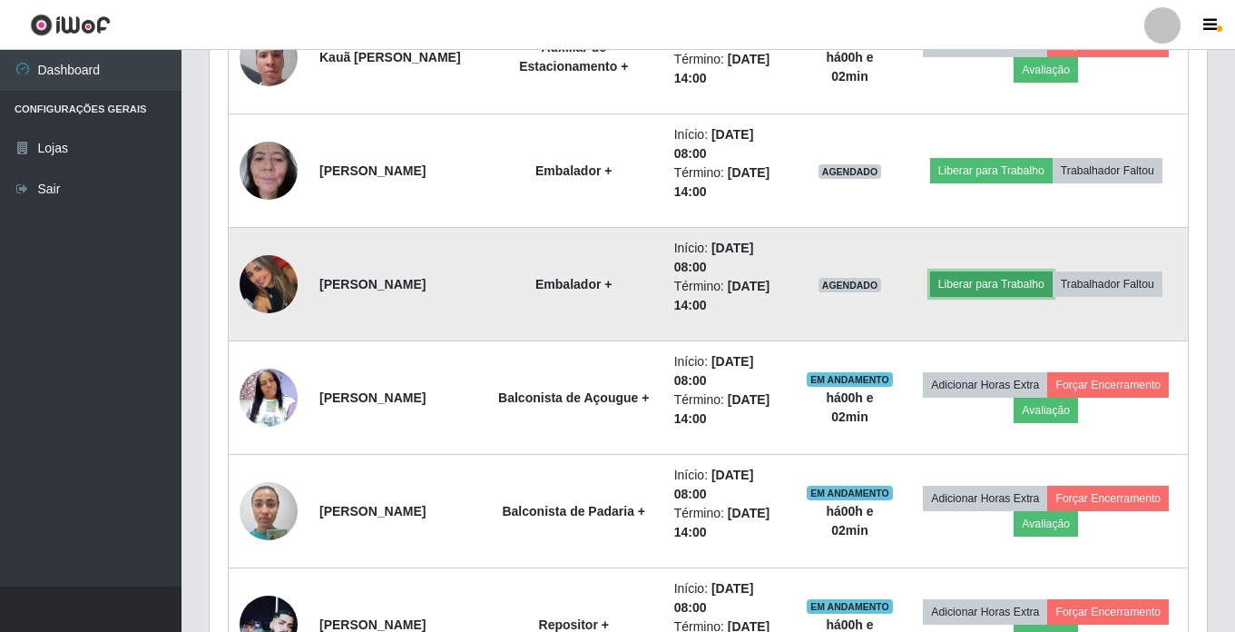
click at [981, 280] on button "Liberar para Trabalho" at bounding box center [991, 283] width 123 height 25
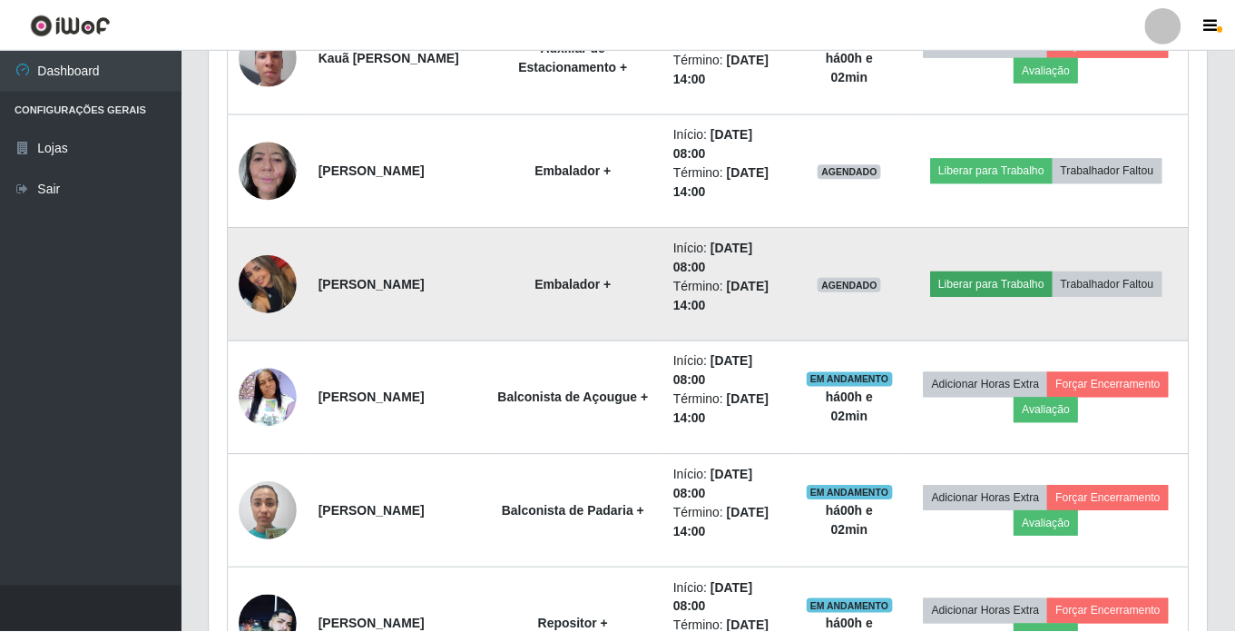
scroll to position [377, 988]
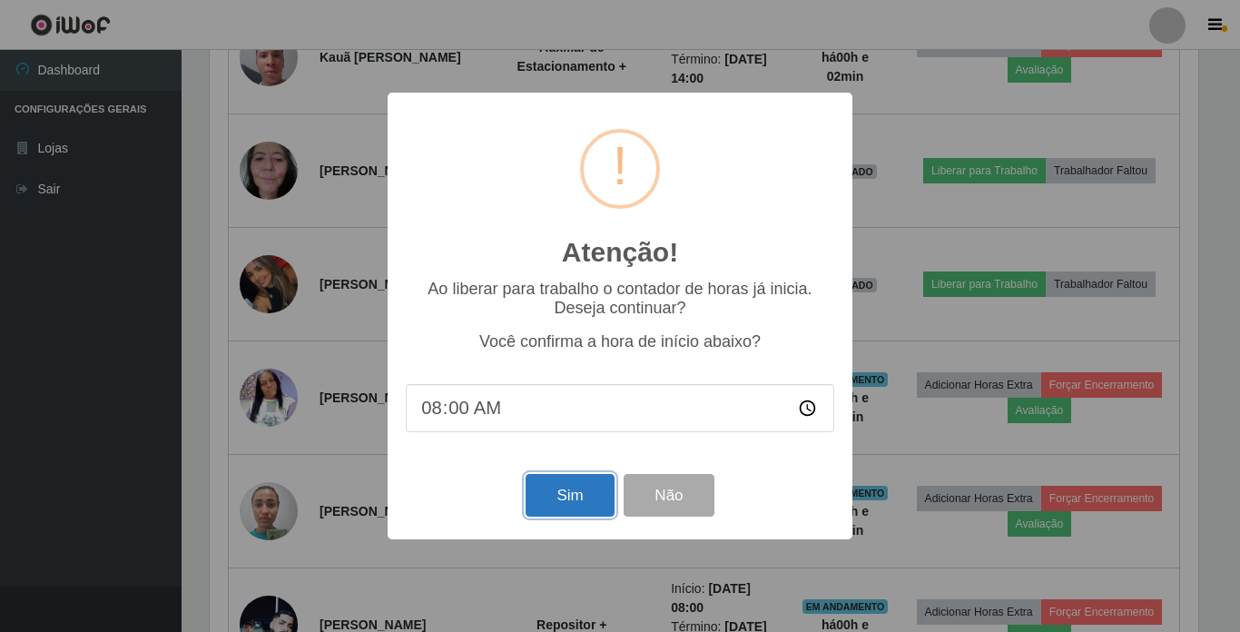
click at [553, 489] on button "Sim" at bounding box center [569, 495] width 88 height 43
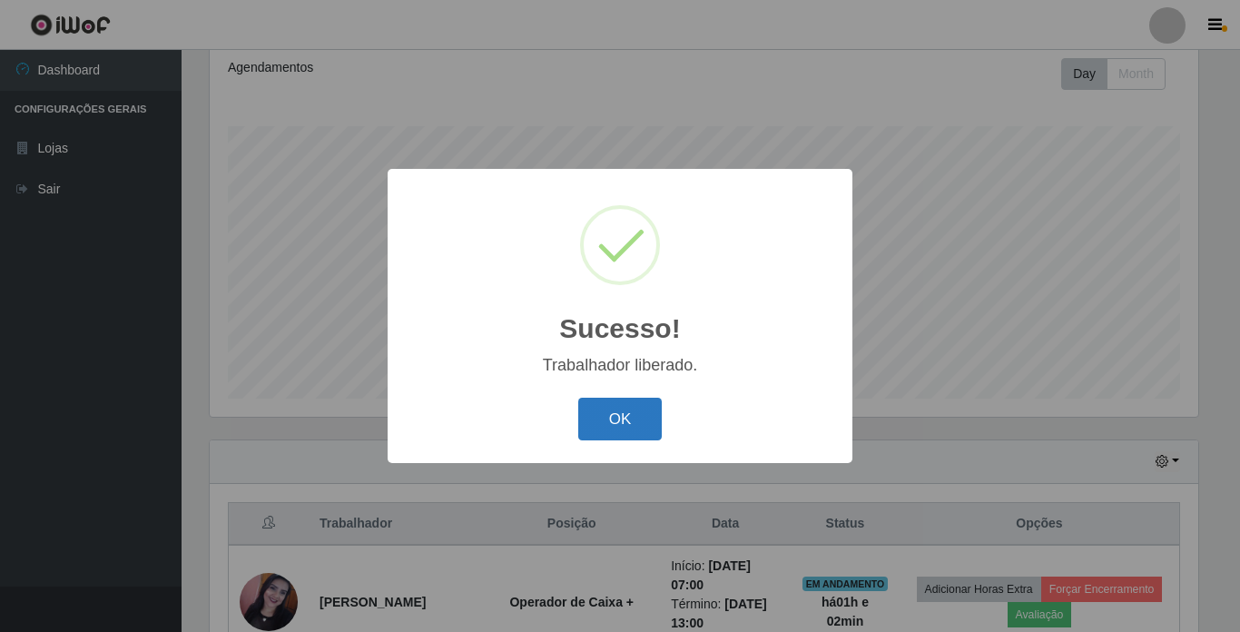
click at [604, 406] on button "OK" at bounding box center [620, 419] width 84 height 43
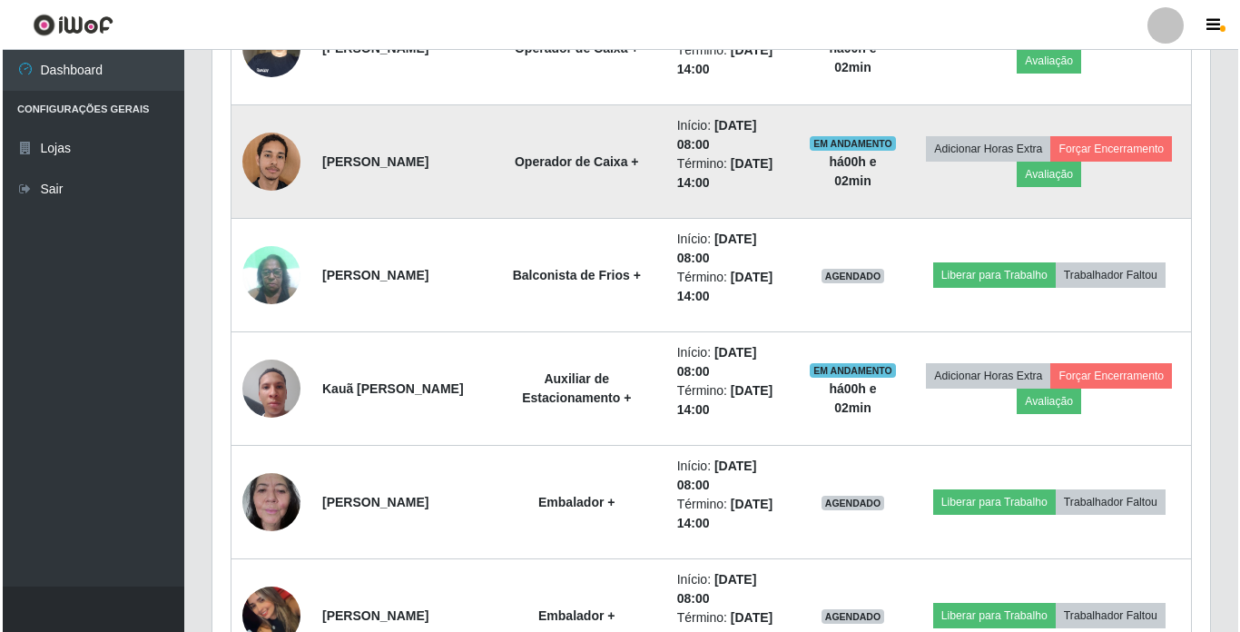
scroll to position [886, 0]
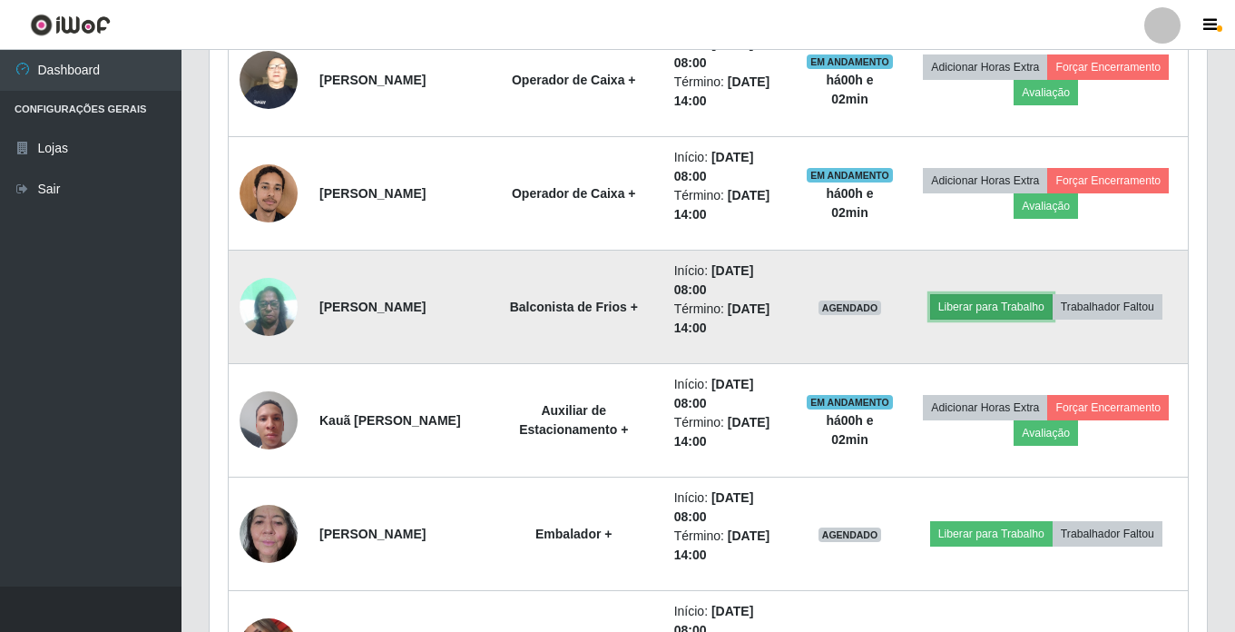
click at [978, 309] on button "Liberar para Trabalho" at bounding box center [991, 306] width 123 height 25
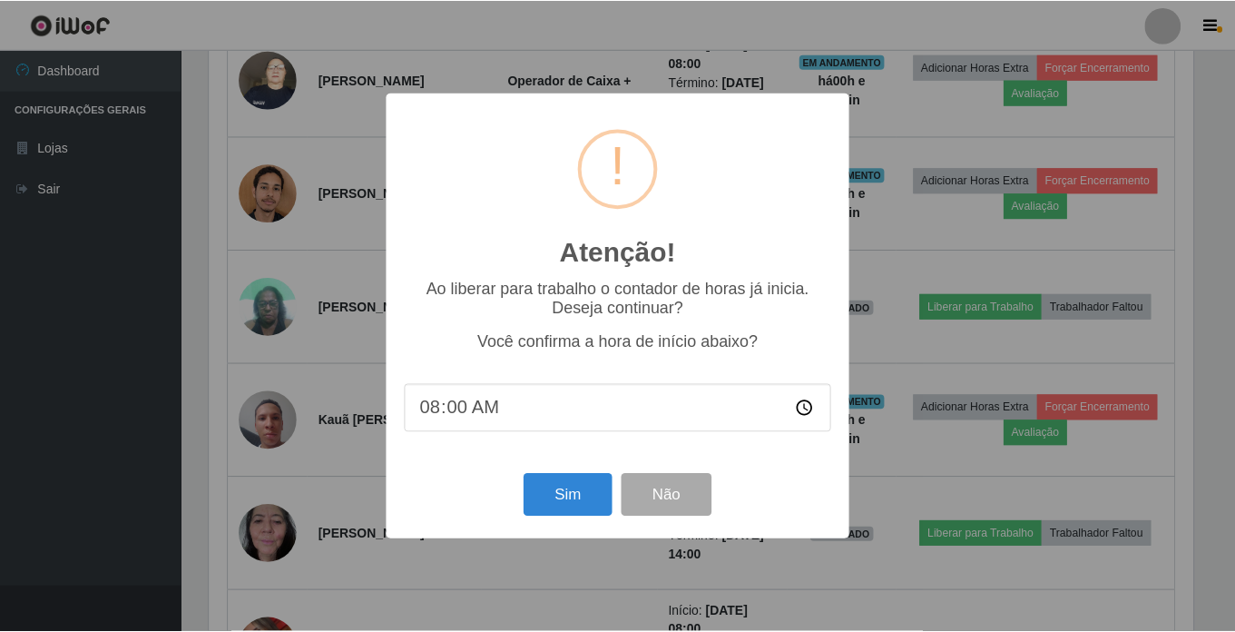
scroll to position [377, 988]
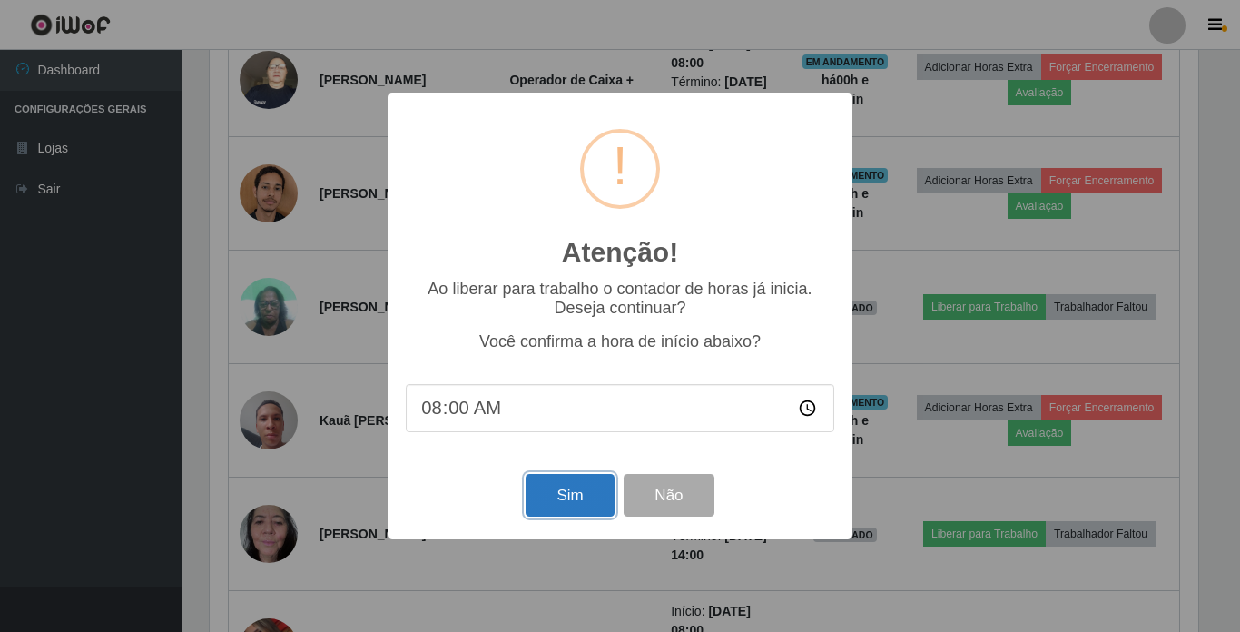
click at [551, 494] on button "Sim" at bounding box center [569, 495] width 88 height 43
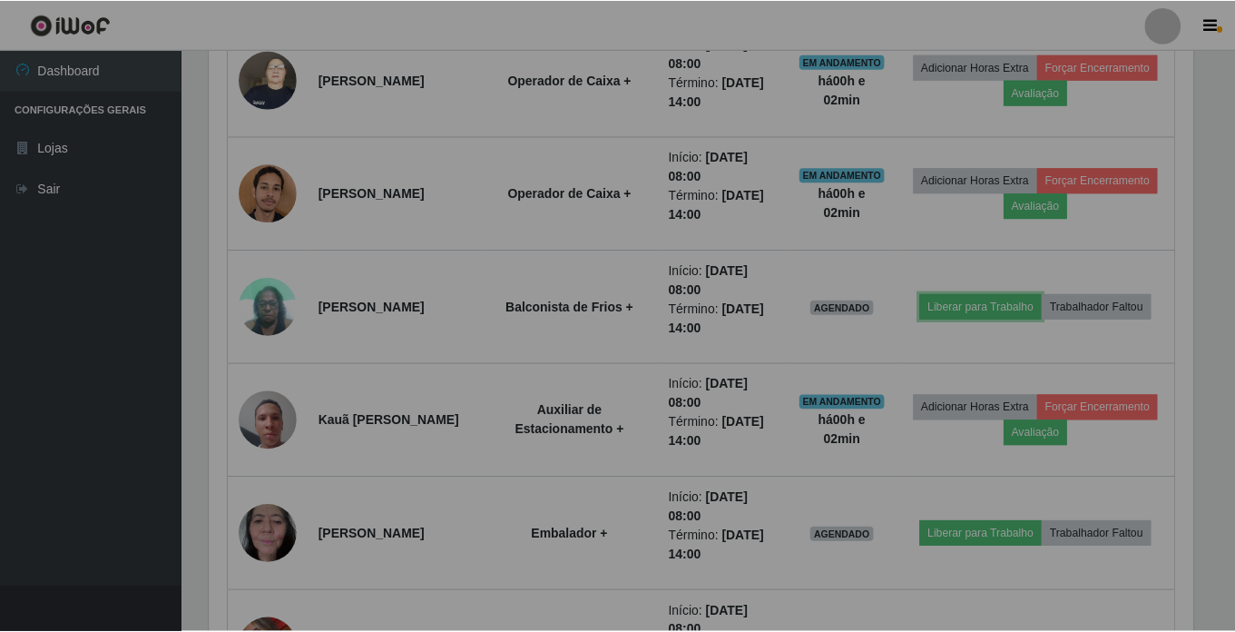
scroll to position [907185, 906565]
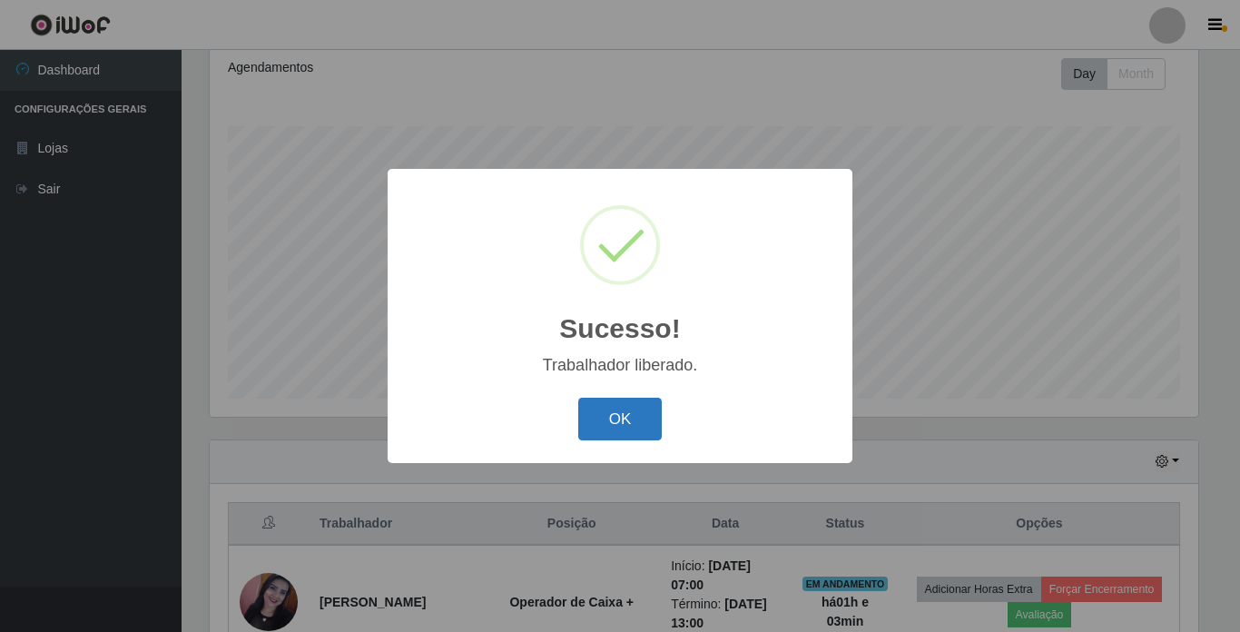
click at [625, 418] on button "OK" at bounding box center [620, 419] width 84 height 43
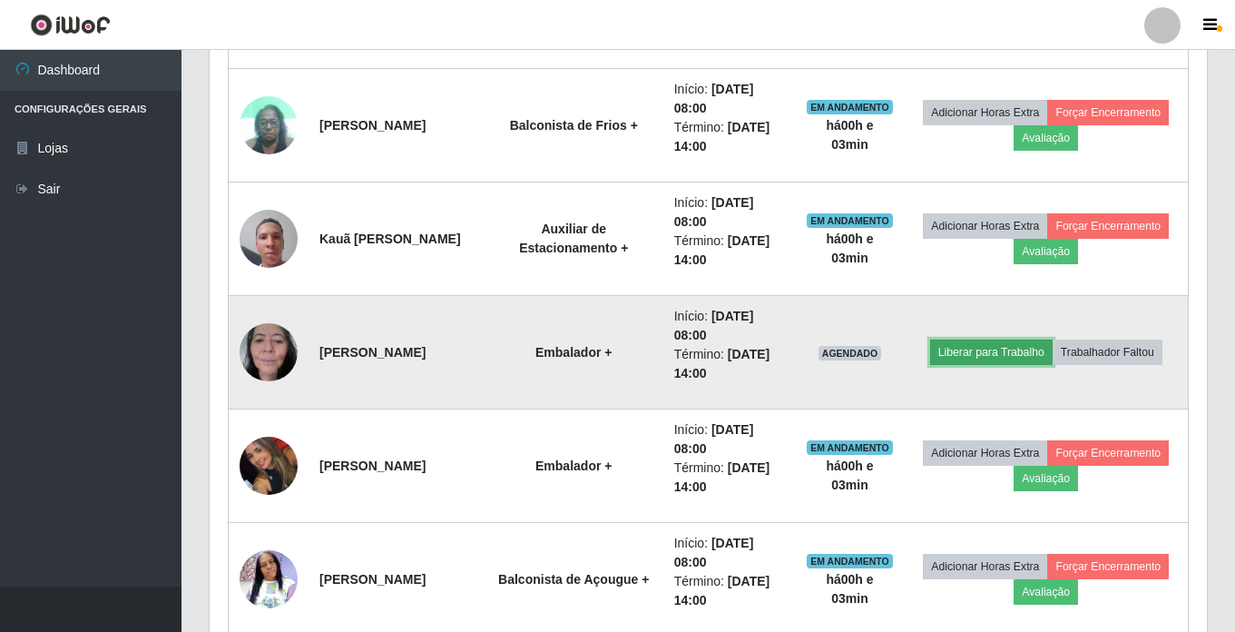
click at [965, 351] on button "Liberar para Trabalho" at bounding box center [991, 351] width 123 height 25
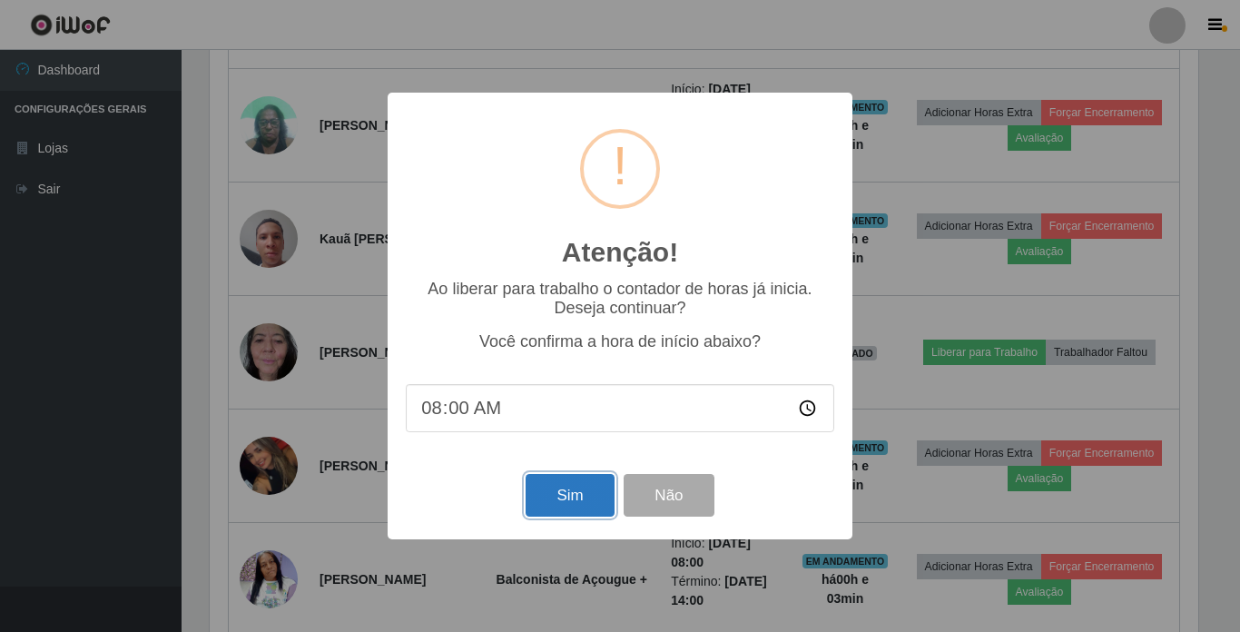
click at [548, 497] on button "Sim" at bounding box center [569, 495] width 88 height 43
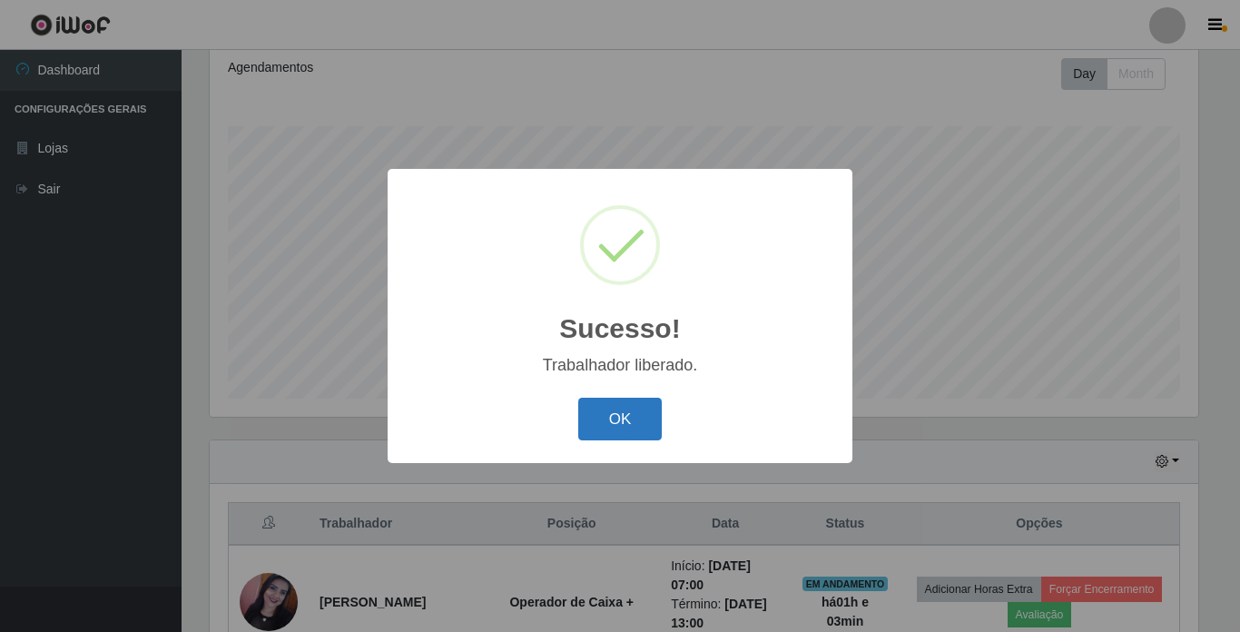
click at [653, 432] on button "OK" at bounding box center [620, 419] width 84 height 43
